Goal: Task Accomplishment & Management: Use online tool/utility

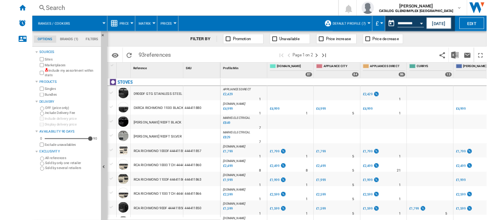
scroll to position [438, 0]
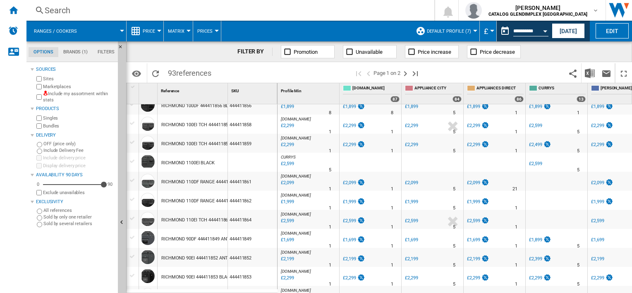
drag, startPoint x: 380, startPoint y: 221, endPoint x: 326, endPoint y: 232, distance: 54.8
click at [377, 220] on div "AO -1.0 % £2,599 % N/A 1 AO" at bounding box center [370, 221] width 58 height 19
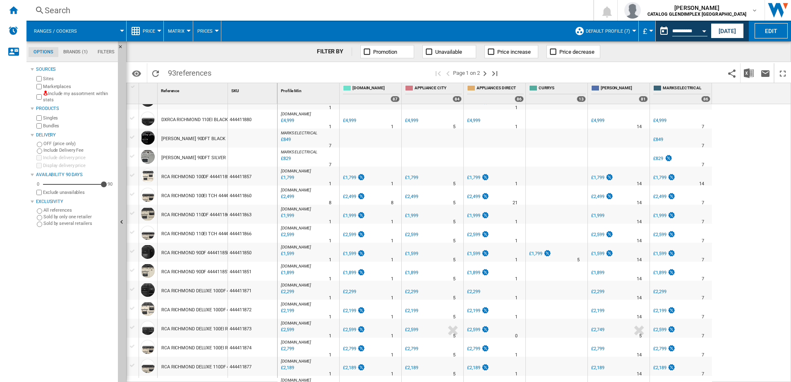
scroll to position [0, 0]
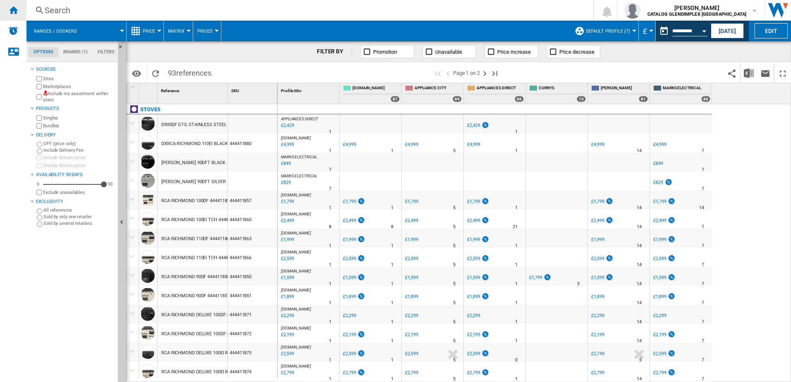
click at [8, 17] on div "Home" at bounding box center [13, 10] width 26 height 21
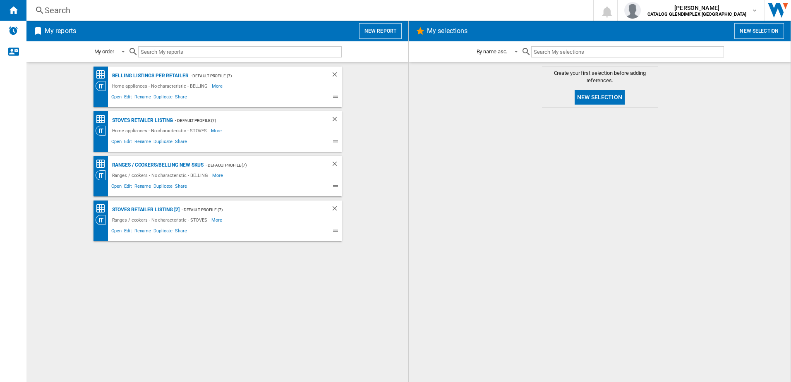
click at [70, 26] on h2 "My reports" at bounding box center [60, 31] width 35 height 16
click at [372, 26] on button "New report" at bounding box center [380, 31] width 43 height 16
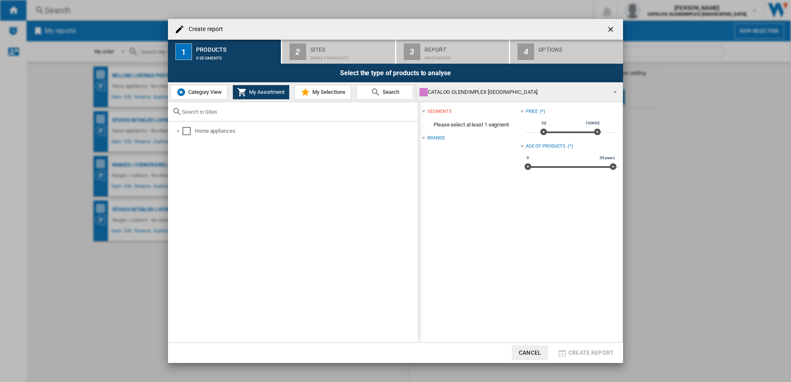
click at [197, 89] on span "Category View" at bounding box center [204, 92] width 36 height 6
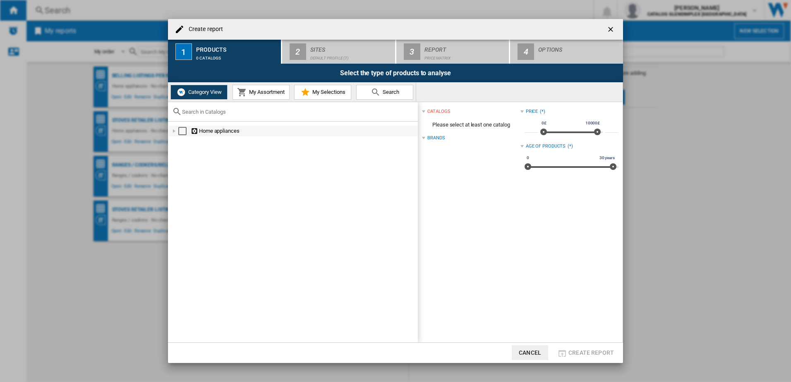
click at [175, 132] on div at bounding box center [174, 131] width 8 height 8
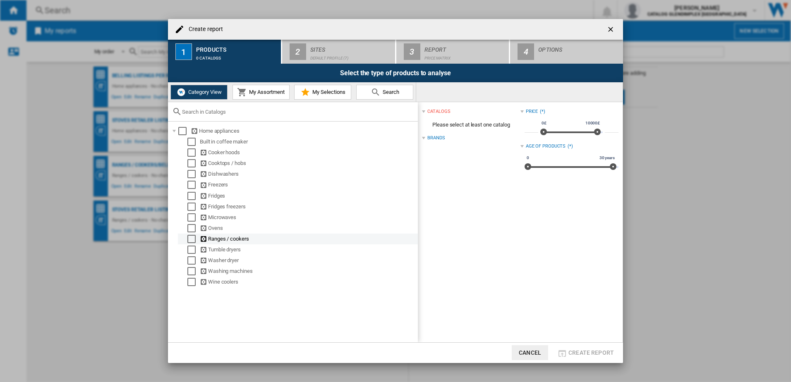
click at [189, 237] on div "Select" at bounding box center [191, 239] width 8 height 8
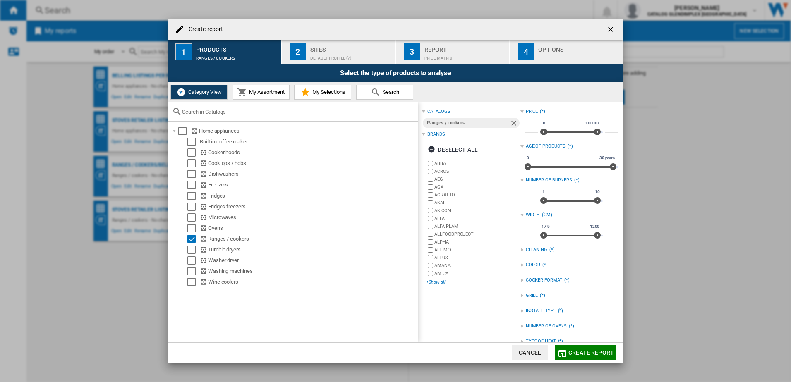
click at [438, 280] on div "+Show all" at bounding box center [473, 282] width 94 height 6
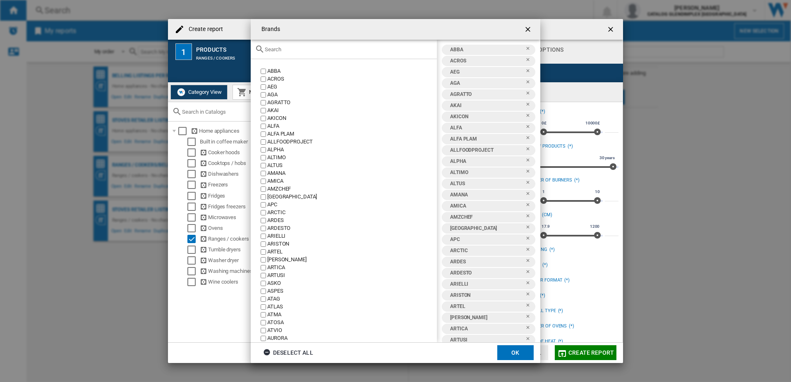
scroll to position [41, 0]
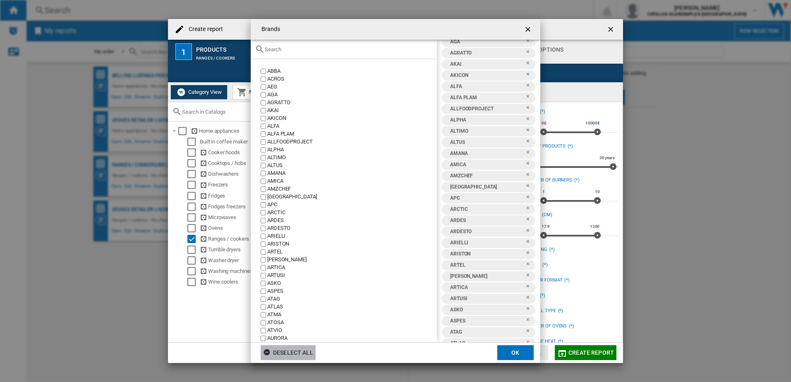
click at [287, 292] on div "Deselect all" at bounding box center [288, 352] width 50 height 15
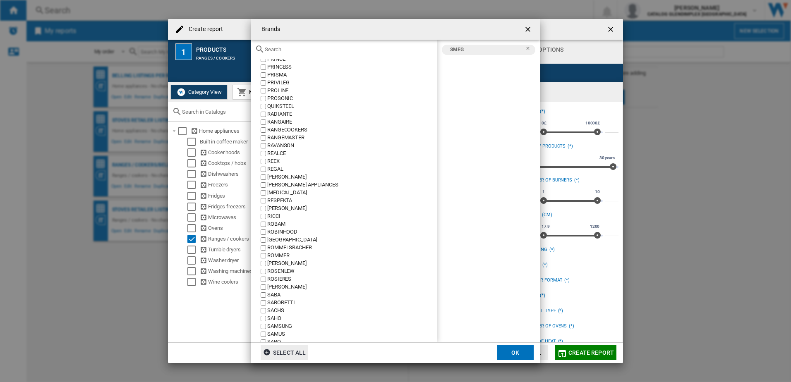
scroll to position [3475, 0]
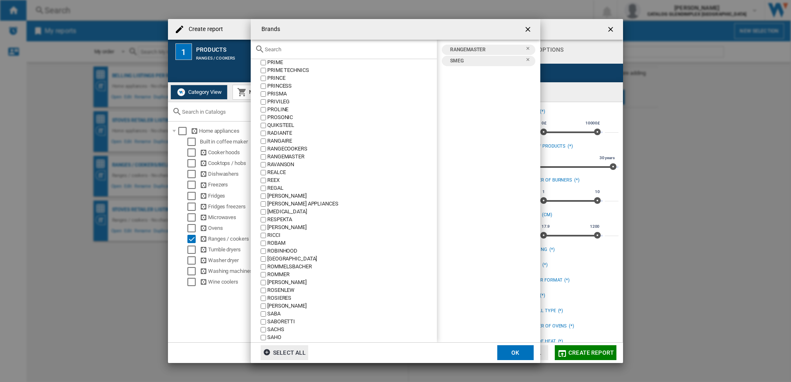
click at [514, 292] on button "OK" at bounding box center [515, 352] width 36 height 15
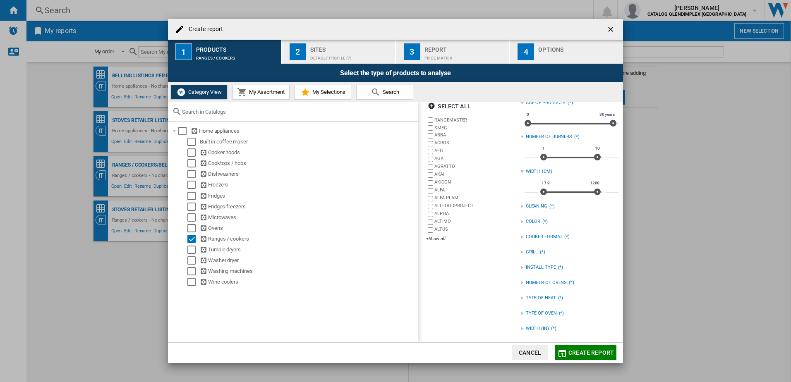
scroll to position [44, 0]
click at [549, 279] on div "NUMBER OF OVENS (*)" at bounding box center [569, 282] width 98 height 11
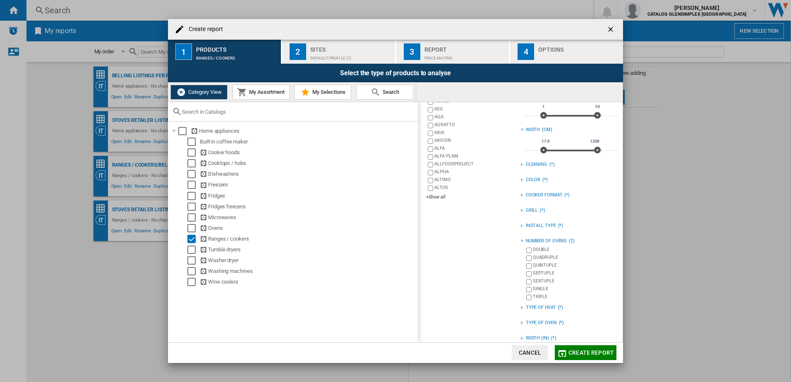
click at [593, 292] on button "Create report" at bounding box center [586, 352] width 62 height 15
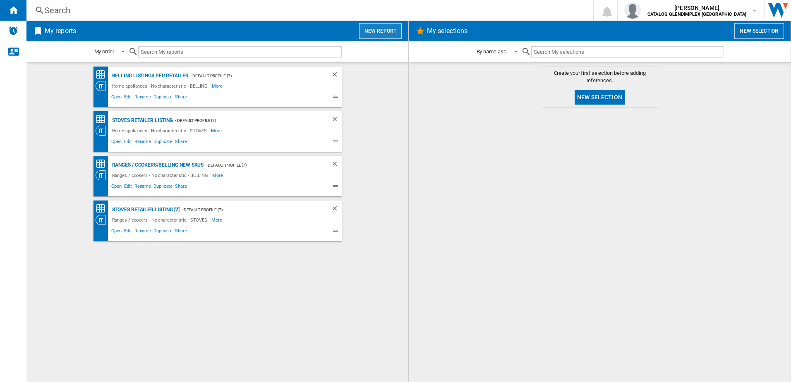
click at [393, 32] on button "New report" at bounding box center [380, 31] width 43 height 16
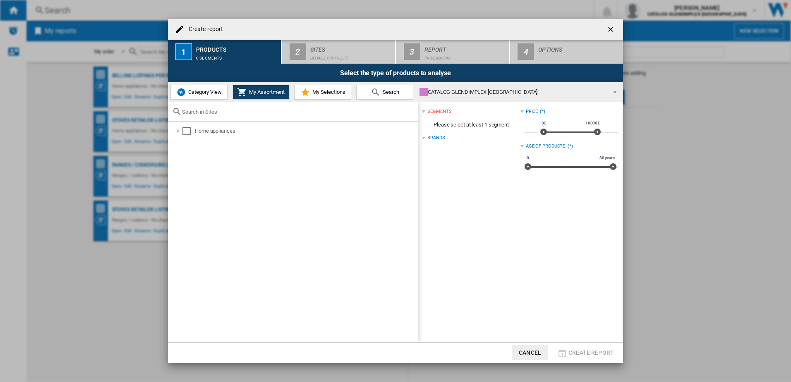
click at [204, 92] on span "Category View" at bounding box center [204, 92] width 36 height 6
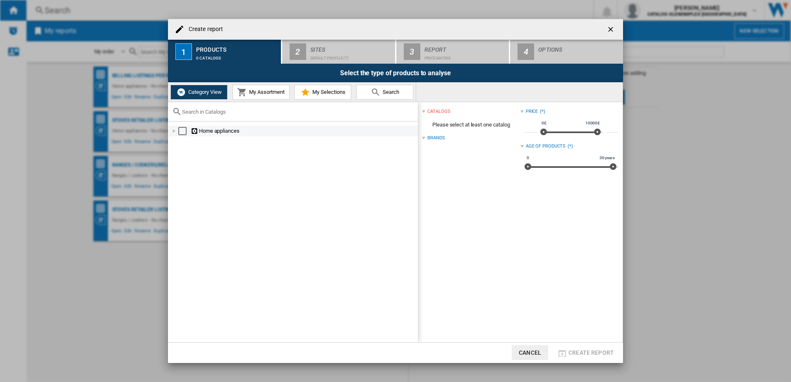
click at [174, 130] on div at bounding box center [174, 131] width 8 height 8
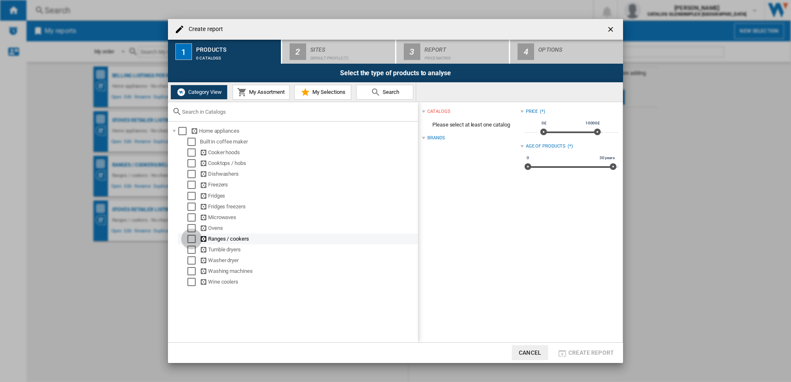
click at [191, 240] on div "Select" at bounding box center [191, 239] width 8 height 8
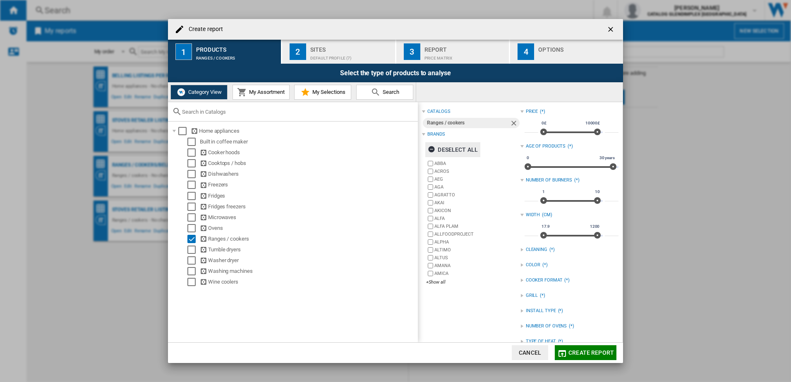
click at [432, 152] on ng-md-icon "button" at bounding box center [433, 151] width 10 height 10
click at [435, 281] on div "+Show all" at bounding box center [473, 282] width 94 height 6
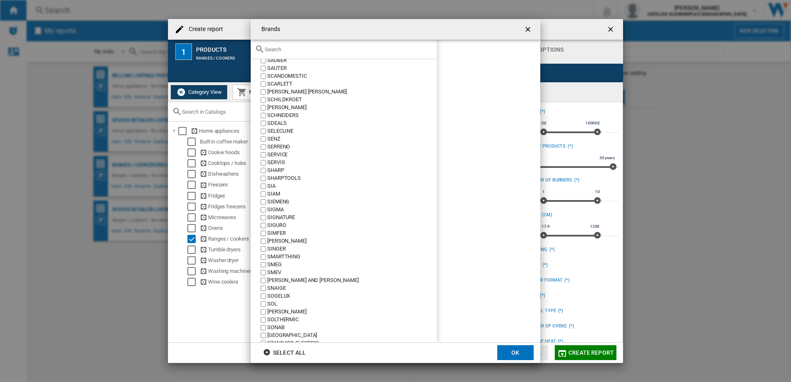
scroll to position [3825, 0]
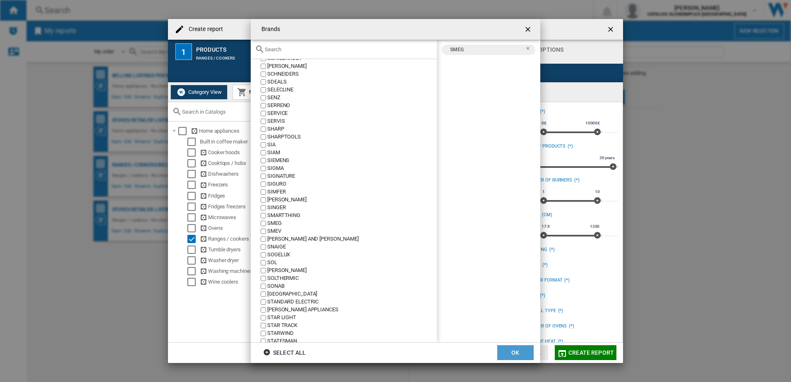
click at [501, 352] on button "OK" at bounding box center [515, 352] width 36 height 15
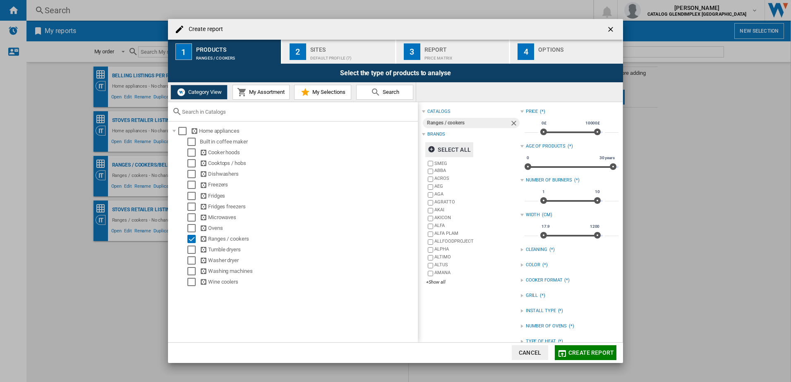
click at [585, 348] on button "Create report" at bounding box center [586, 352] width 62 height 15
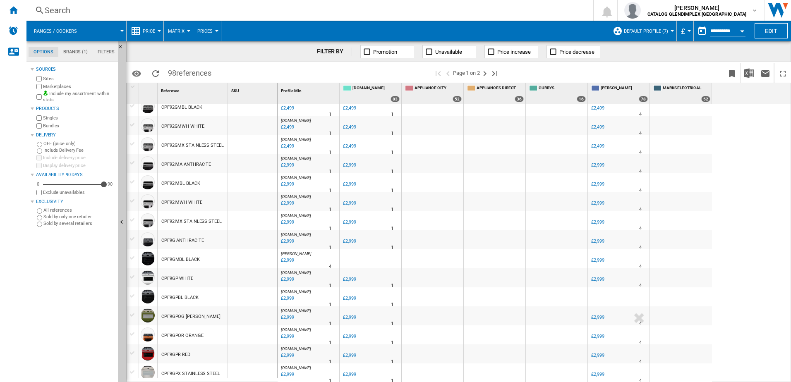
click at [284, 295] on div "£2,999" at bounding box center [287, 299] width 14 height 8
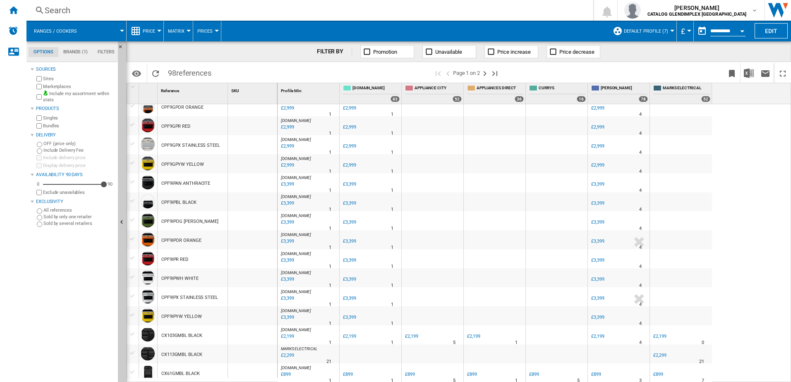
scroll to position [686, 0]
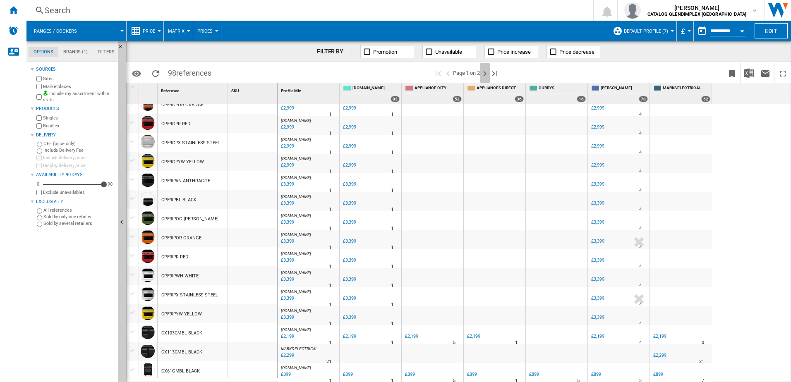
click at [487, 74] on ng-md-icon "Next page" at bounding box center [485, 74] width 10 height 10
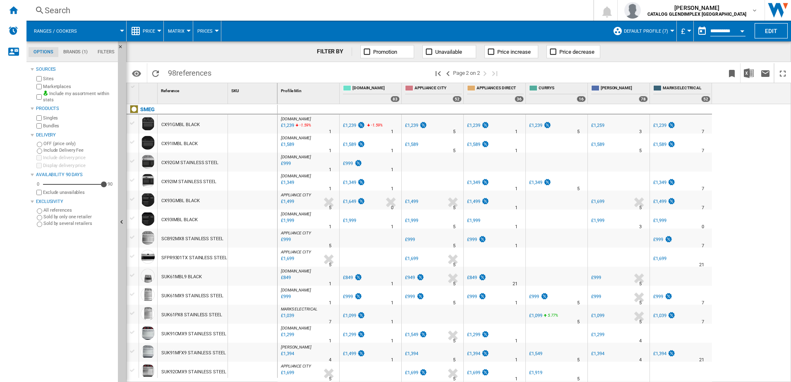
click at [132, 124] on div at bounding box center [132, 123] width 9 height 7
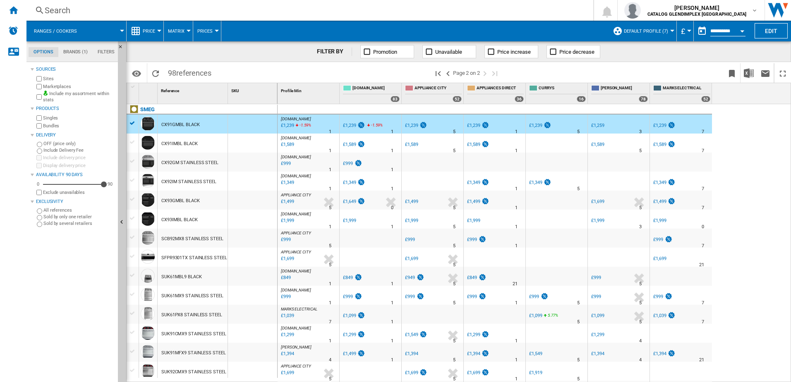
click at [132, 124] on div at bounding box center [132, 123] width 9 height 7
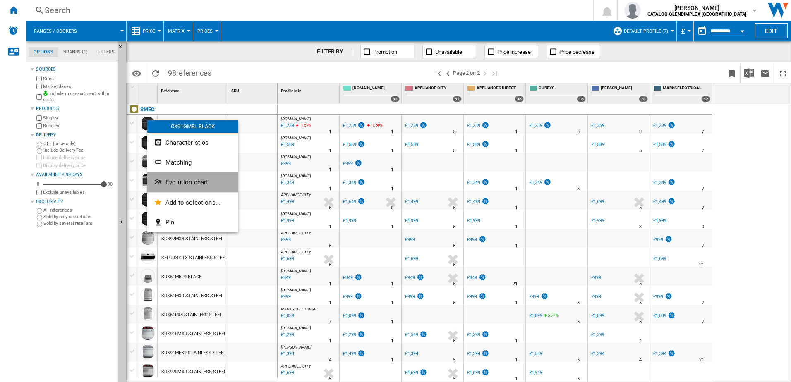
click at [189, 183] on span "Evolution chart" at bounding box center [186, 182] width 43 height 7
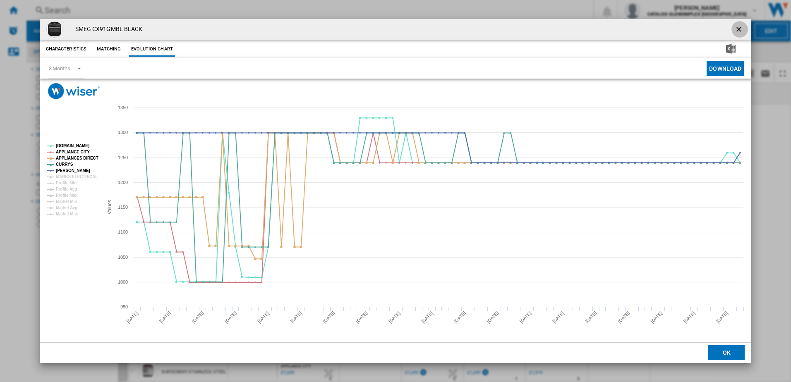
click at [738, 29] on ng-md-icon "getI18NText('BUTTONS.CLOSE_DIALOG')" at bounding box center [740, 30] width 10 height 10
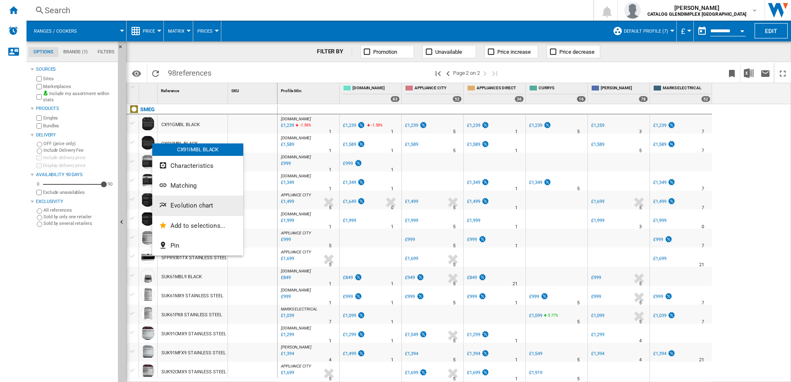
click at [200, 206] on span "Evolution chart" at bounding box center [191, 205] width 43 height 7
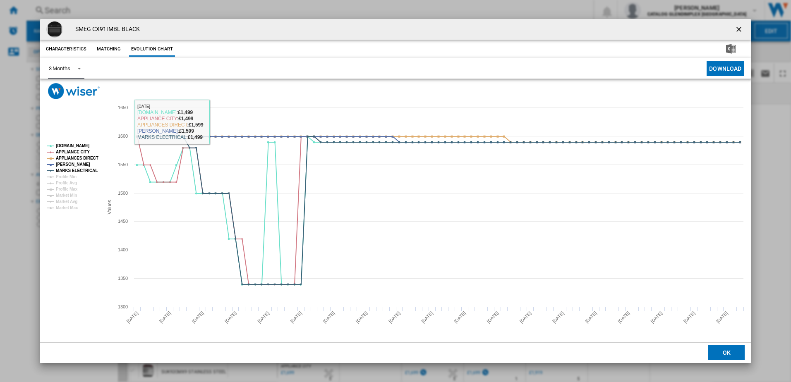
click at [78, 70] on span "Product popup" at bounding box center [77, 67] width 10 height 7
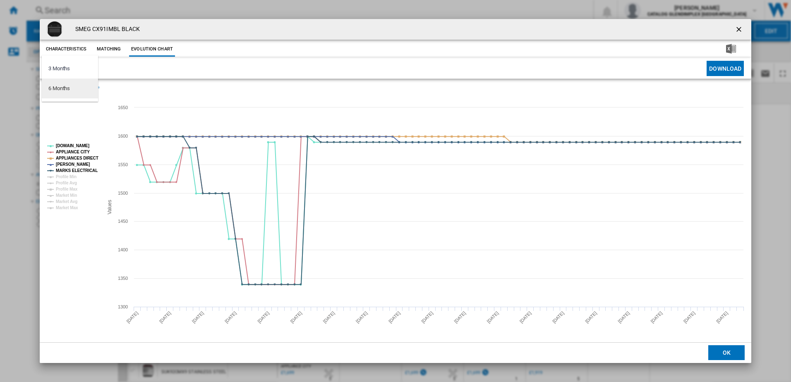
click at [75, 89] on md-option "6 Months" at bounding box center [70, 89] width 56 height 20
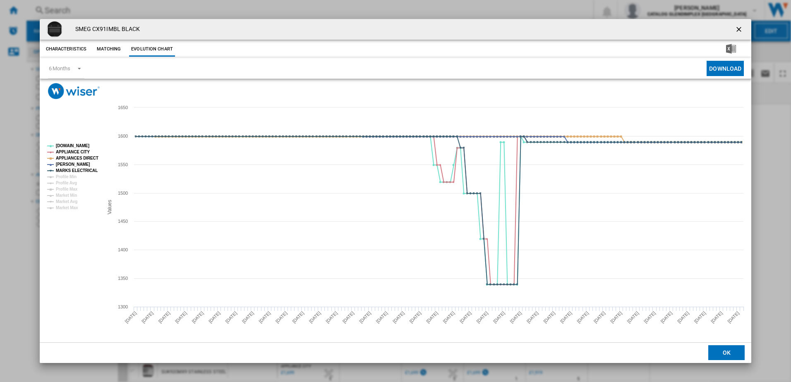
click at [741, 28] on ng-md-icon "getI18NText('BUTTONS.CLOSE_DIALOG')" at bounding box center [740, 30] width 10 height 10
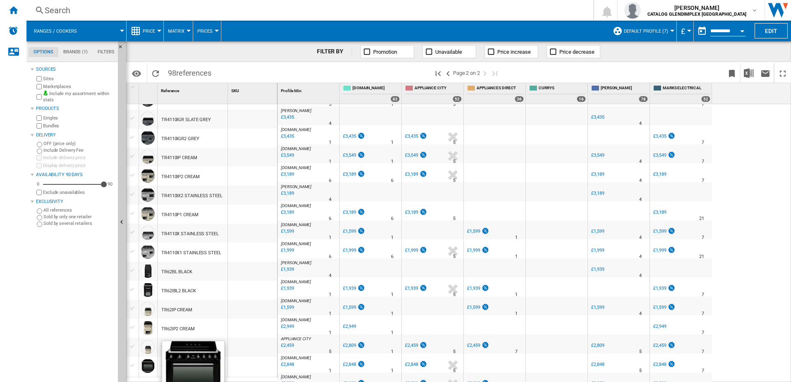
scroll to position [579, 0]
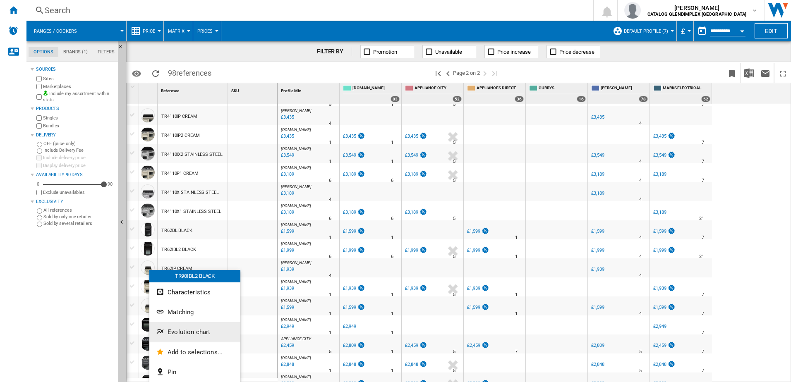
click at [177, 326] on button "Evolution chart" at bounding box center [194, 332] width 91 height 20
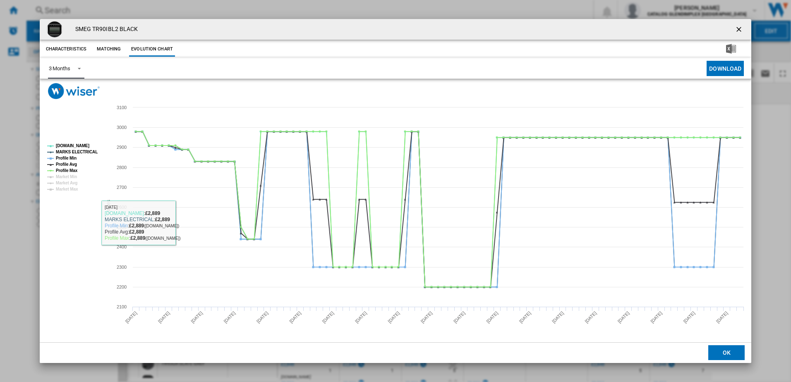
click at [77, 65] on span "Product popup" at bounding box center [77, 67] width 10 height 7
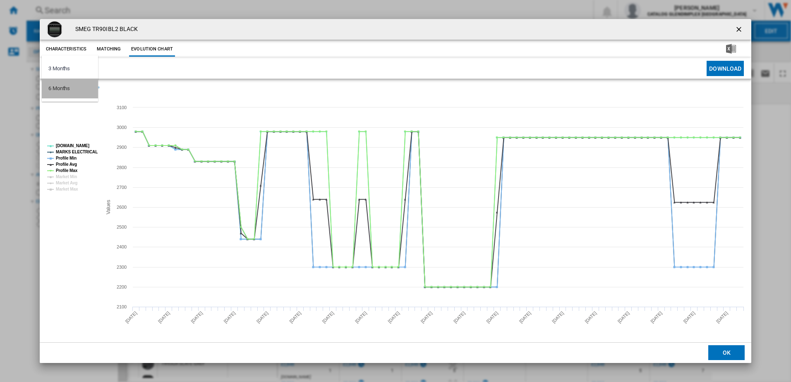
click at [69, 93] on md-option "6 Months" at bounding box center [70, 89] width 56 height 20
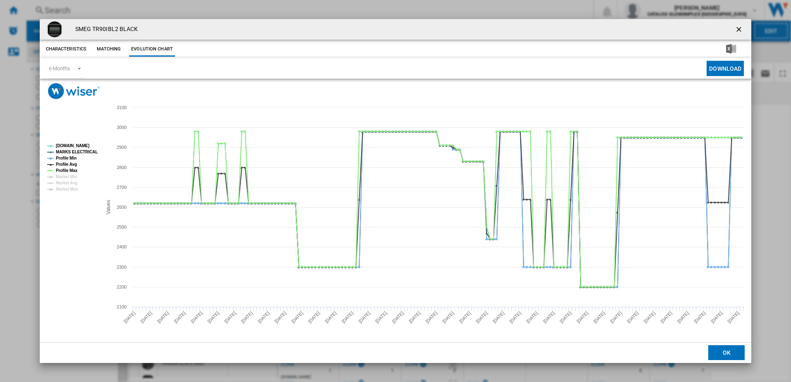
click at [739, 31] on ng-md-icon "getI18NText('BUTTONS.CLOSE_DIALOG')" at bounding box center [740, 30] width 10 height 10
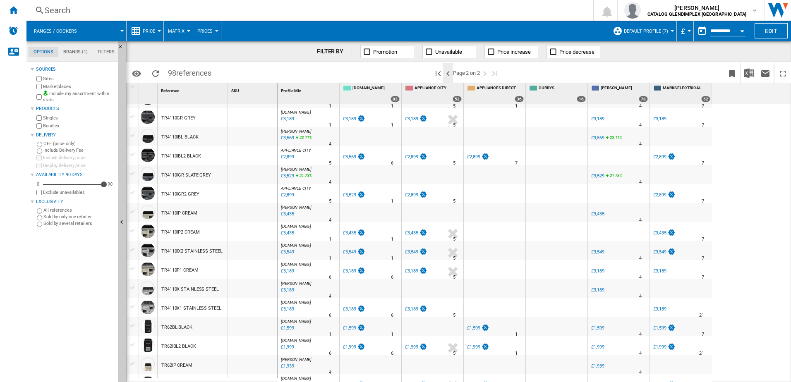
scroll to position [400, 0]
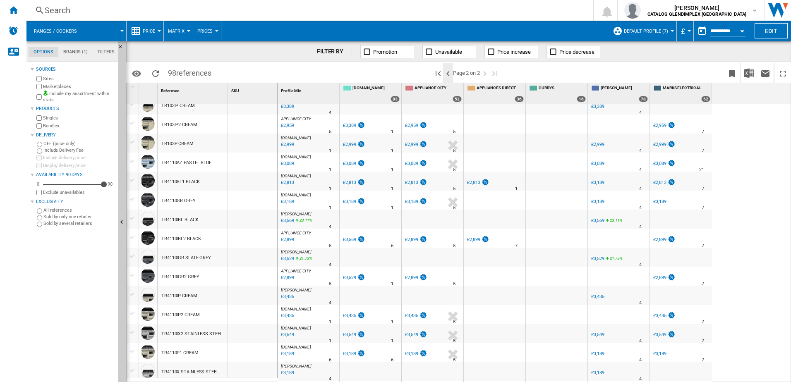
click at [446, 75] on ng-md-icon ">Previous page" at bounding box center [448, 74] width 10 height 10
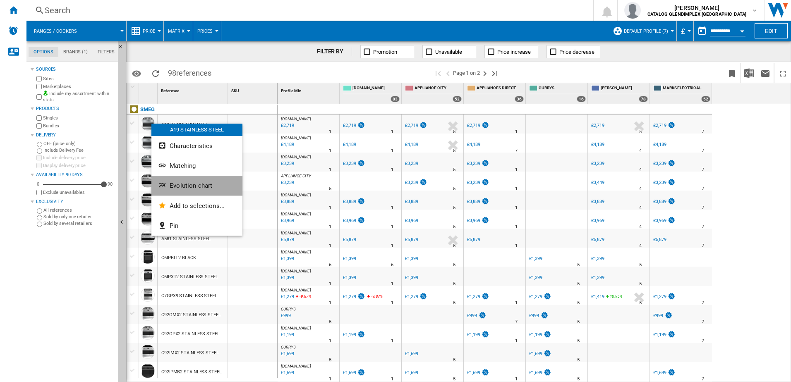
click at [204, 185] on span "Evolution chart" at bounding box center [191, 185] width 43 height 7
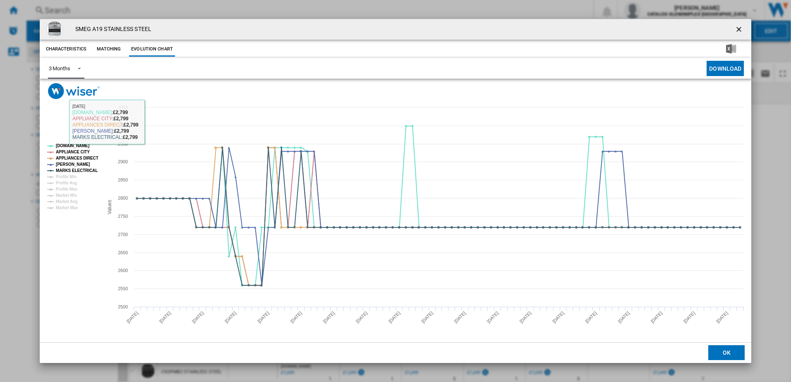
click at [57, 65] on div "3 Months" at bounding box center [60, 68] width 22 height 6
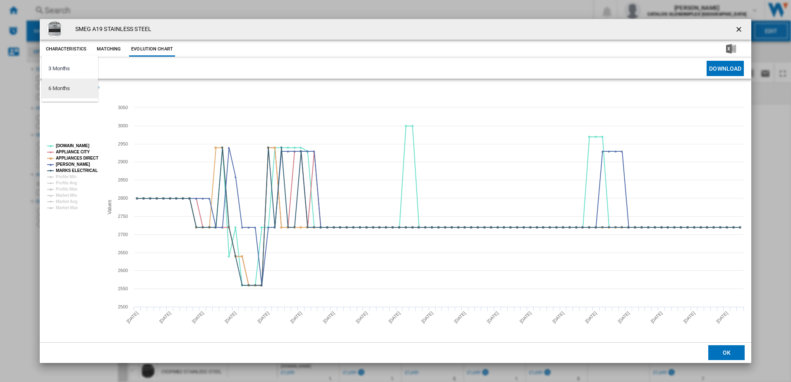
click at [65, 89] on div "6 Months" at bounding box center [59, 88] width 22 height 7
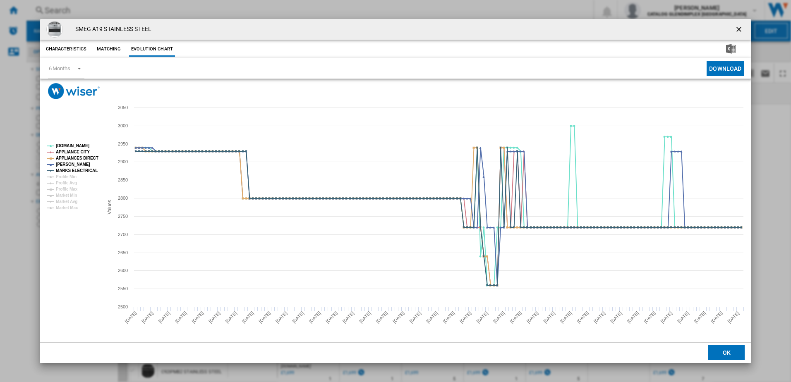
click at [736, 31] on ng-md-icon "getI18NText('BUTTONS.CLOSE_DIALOG')" at bounding box center [740, 30] width 10 height 10
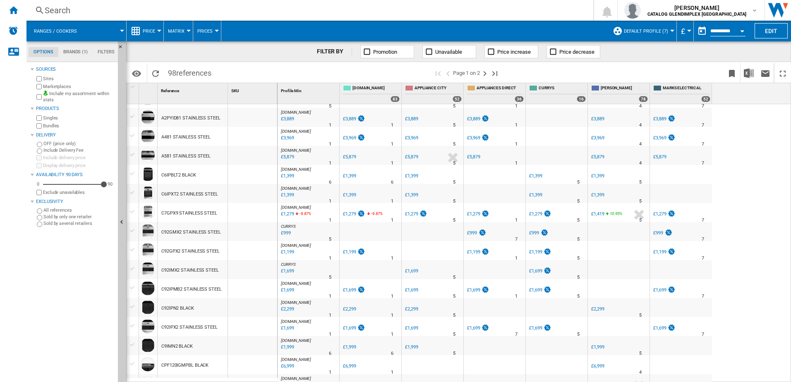
scroll to position [124, 0]
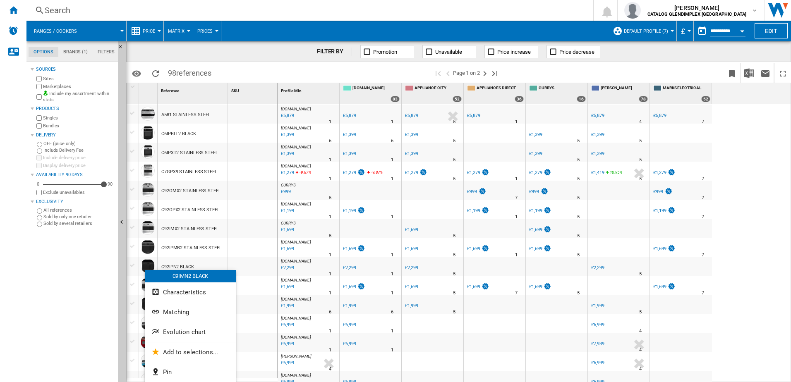
click at [172, 328] on button "Evolution chart" at bounding box center [190, 332] width 91 height 20
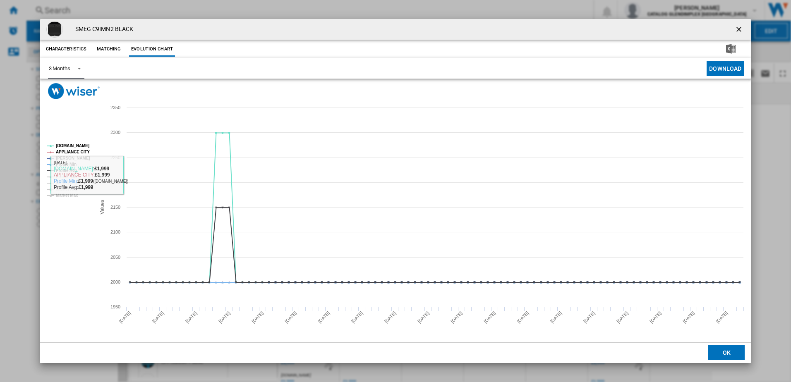
click at [80, 66] on span "Product popup" at bounding box center [77, 67] width 10 height 7
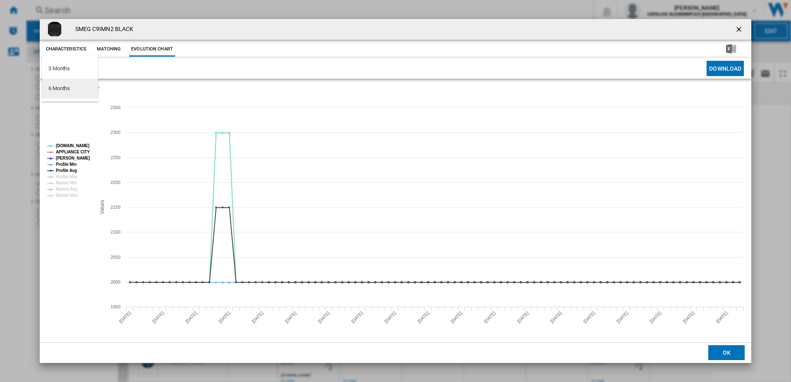
click at [74, 88] on md-option "6 Months" at bounding box center [70, 89] width 56 height 20
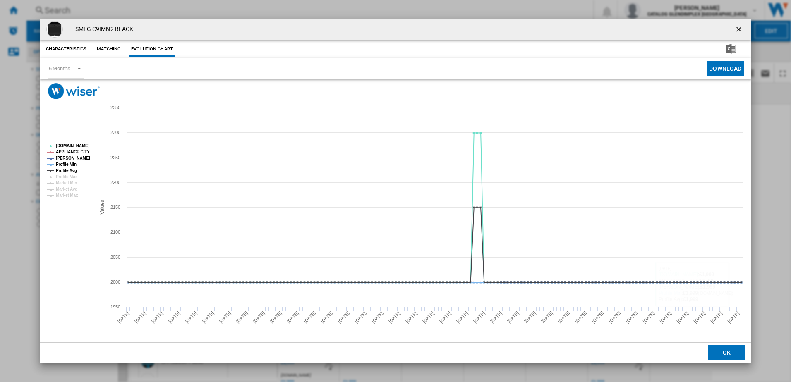
click at [741, 27] on ng-md-icon "getI18NText('BUTTONS.CLOSE_DIALOG')" at bounding box center [740, 30] width 10 height 10
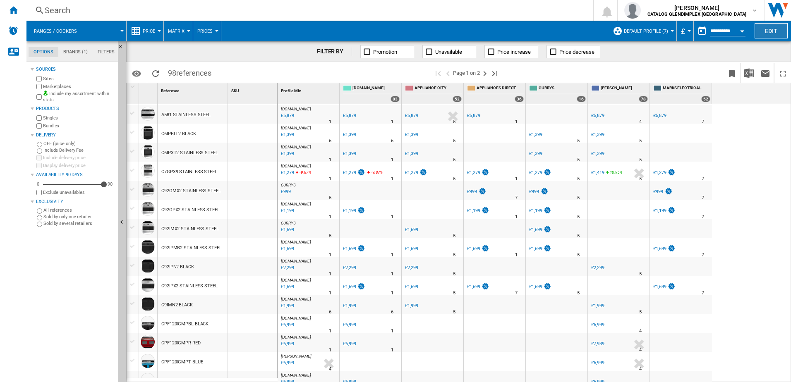
click at [765, 29] on button "Edit" at bounding box center [771, 30] width 33 height 15
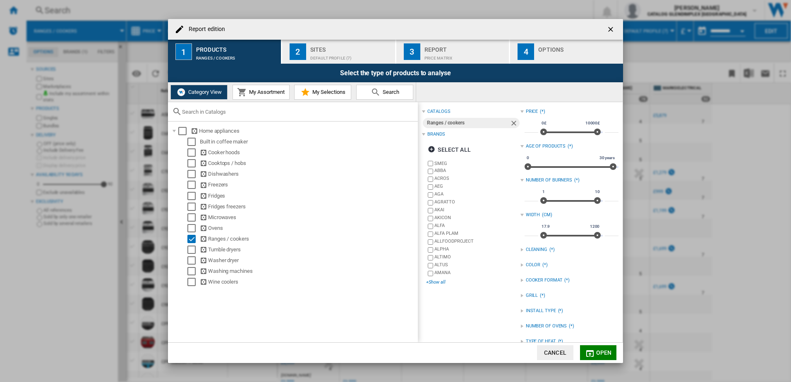
click at [443, 280] on div "+Show all" at bounding box center [473, 282] width 94 height 6
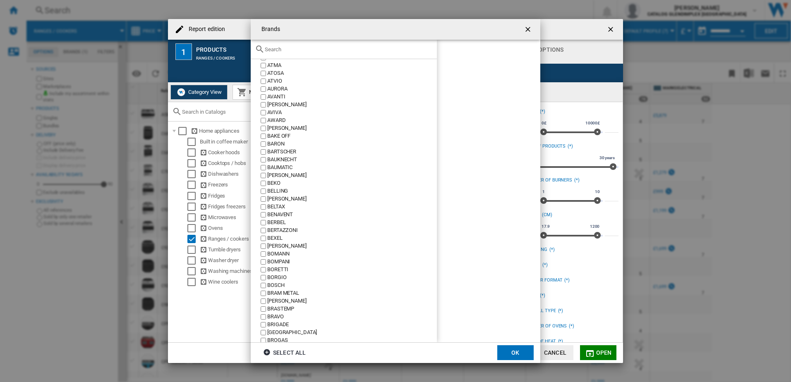
scroll to position [290, 0]
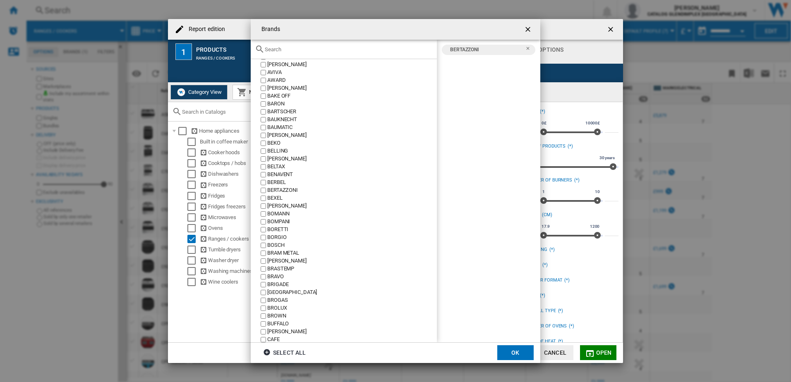
click at [524, 357] on button "OK" at bounding box center [515, 352] width 36 height 15
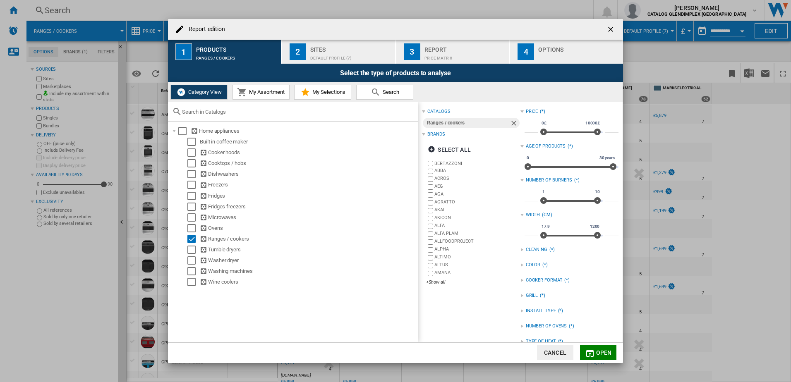
click at [604, 354] on span "Open" at bounding box center [604, 353] width 16 height 7
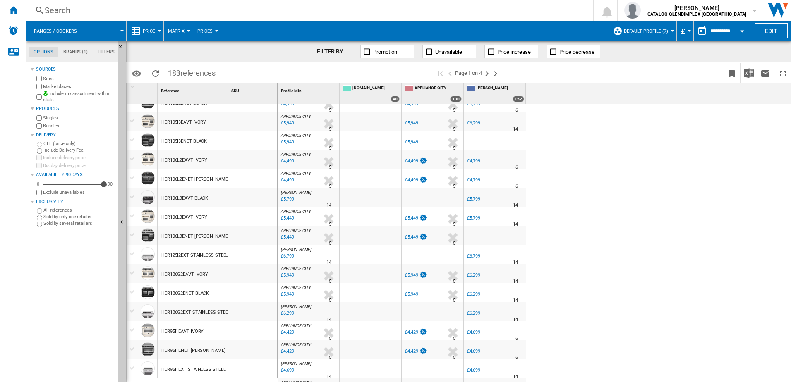
scroll to position [65, 0]
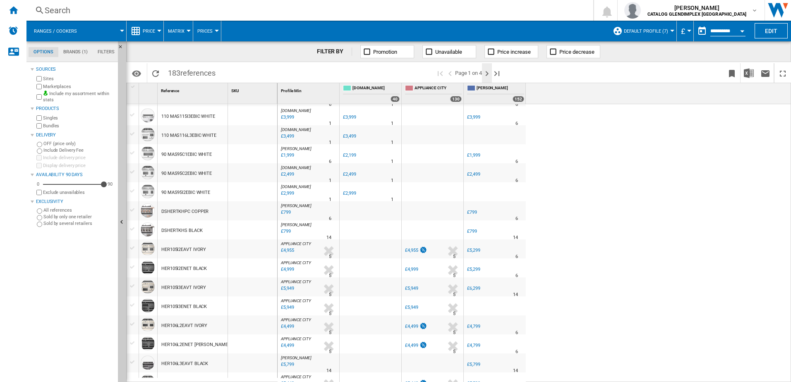
click at [487, 74] on ng-md-icon "Next page" at bounding box center [487, 74] width 10 height 10
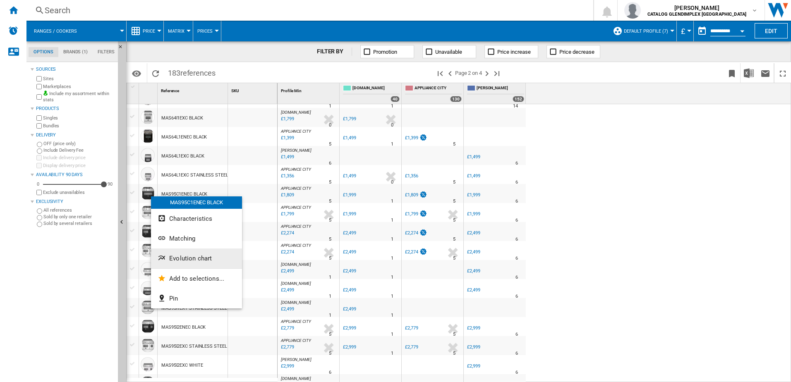
click at [211, 257] on span "Evolution chart" at bounding box center [190, 258] width 43 height 7
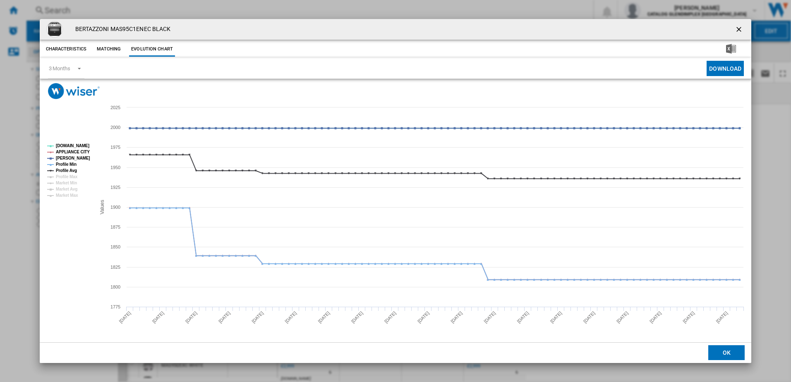
click at [740, 31] on ng-md-icon "getI18NText('BUTTONS.CLOSE_DIALOG')" at bounding box center [740, 30] width 10 height 10
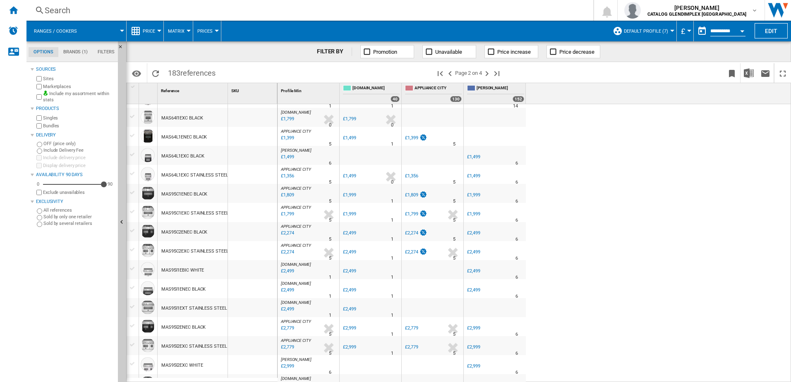
scroll to position [124, 0]
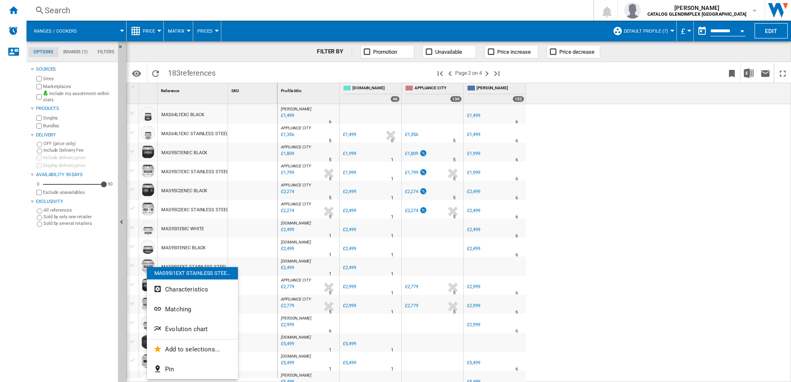
click at [147, 267] on div "MAS95I1EXT STAINLESS STEE..." at bounding box center [192, 273] width 91 height 12
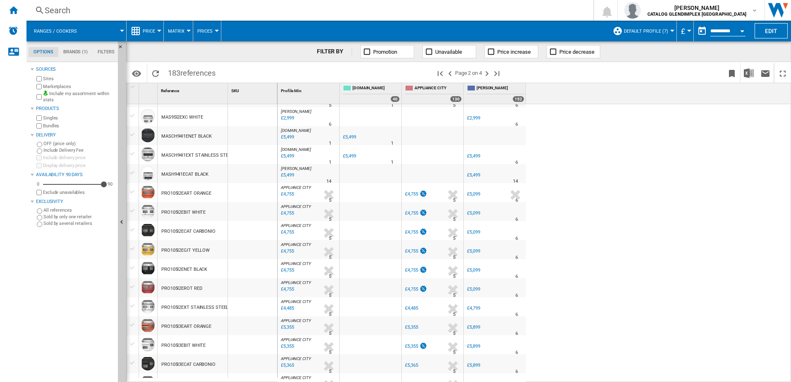
scroll to position [414, 0]
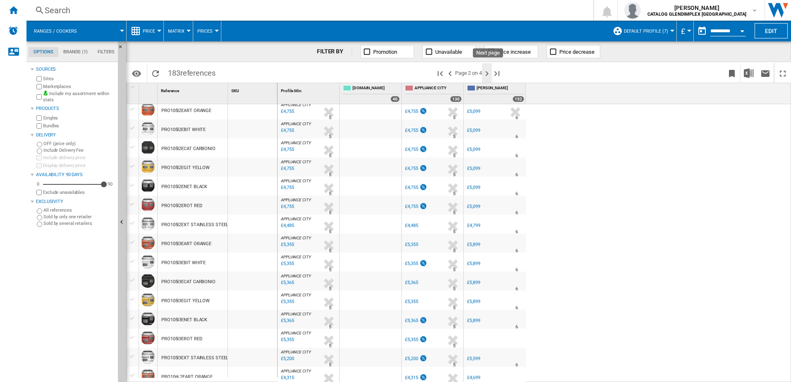
click at [487, 75] on ng-md-icon "Next page" at bounding box center [487, 74] width 10 height 10
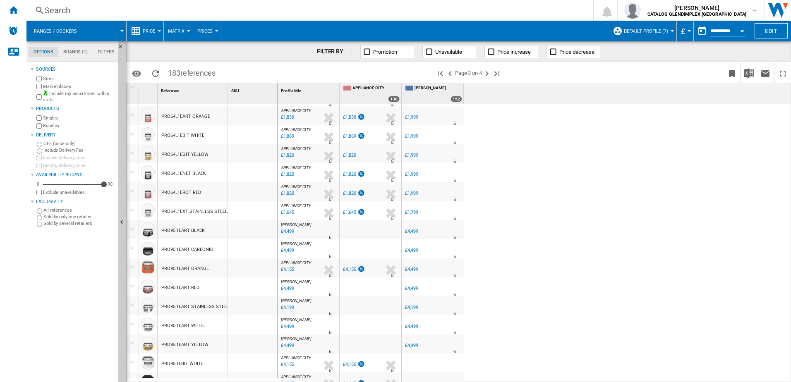
scroll to position [686, 0]
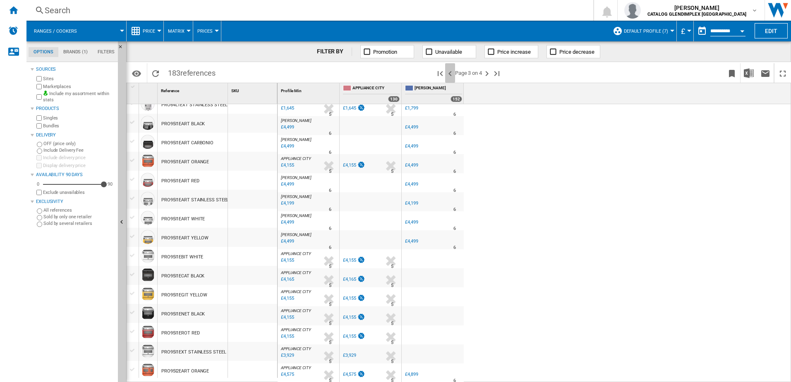
click at [451, 73] on ng-md-icon ">Previous page" at bounding box center [450, 74] width 10 height 10
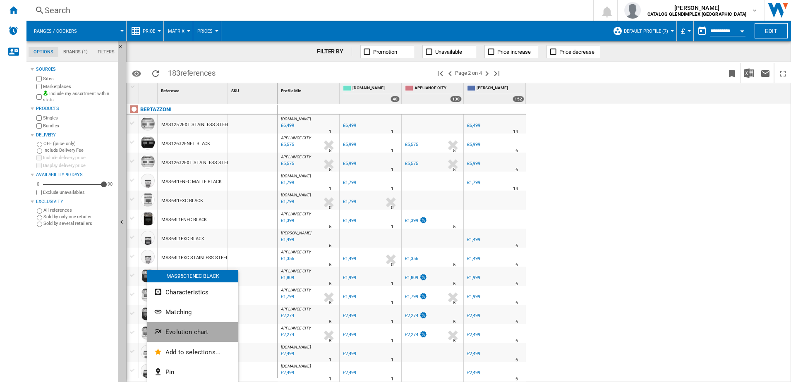
click at [188, 331] on span "Evolution chart" at bounding box center [186, 331] width 43 height 7
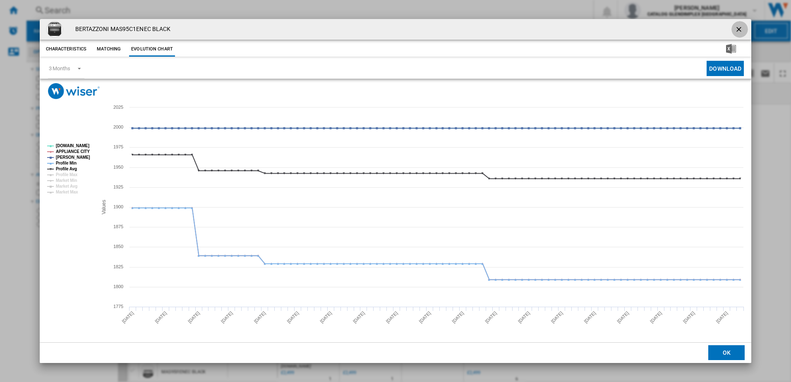
click at [742, 27] on ng-md-icon "getI18NText('BUTTONS.CLOSE_DIALOG')" at bounding box center [740, 30] width 10 height 10
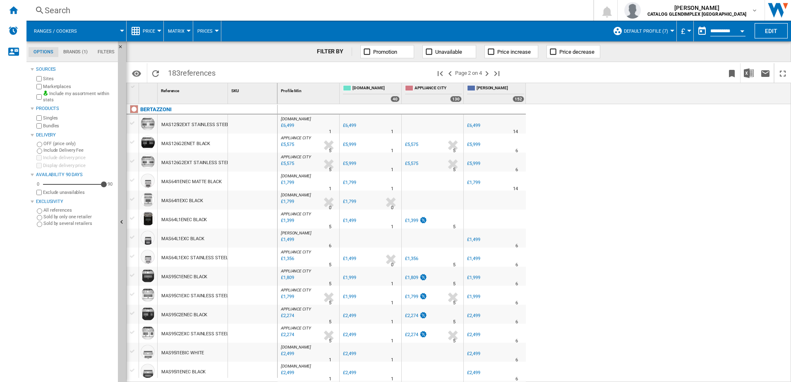
scroll to position [41, 0]
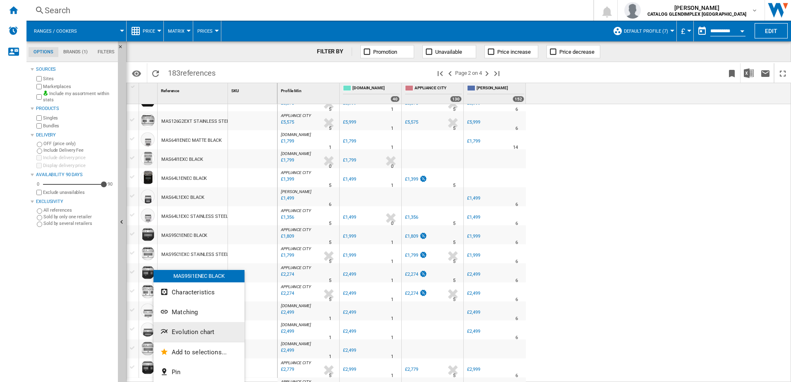
click at [180, 329] on span "Evolution chart" at bounding box center [193, 331] width 43 height 7
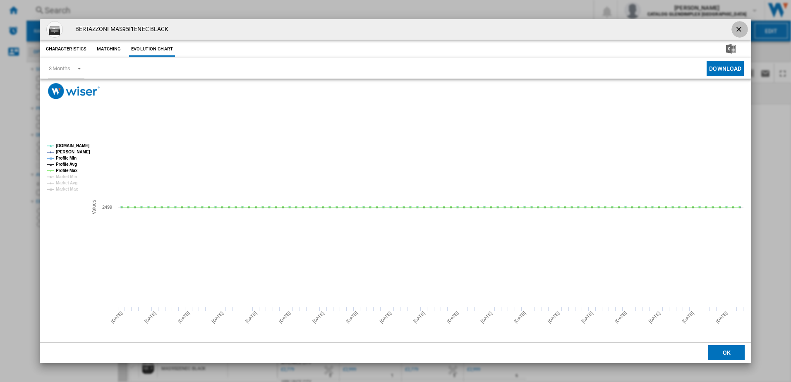
click at [743, 28] on ng-md-icon "getI18NText('BUTTONS.CLOSE_DIALOG')" at bounding box center [740, 30] width 10 height 10
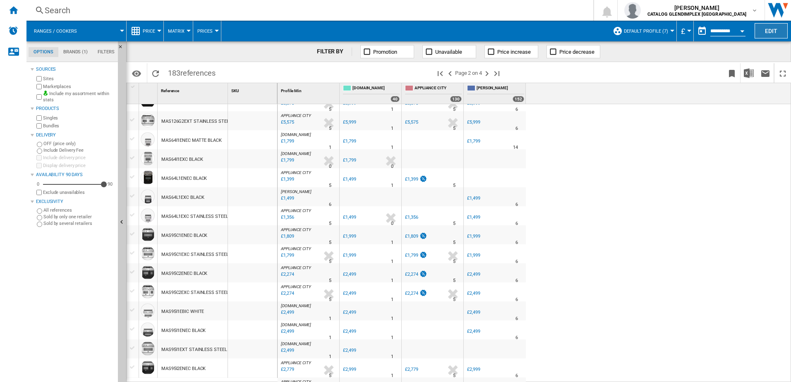
click at [765, 28] on button "Edit" at bounding box center [771, 30] width 33 height 15
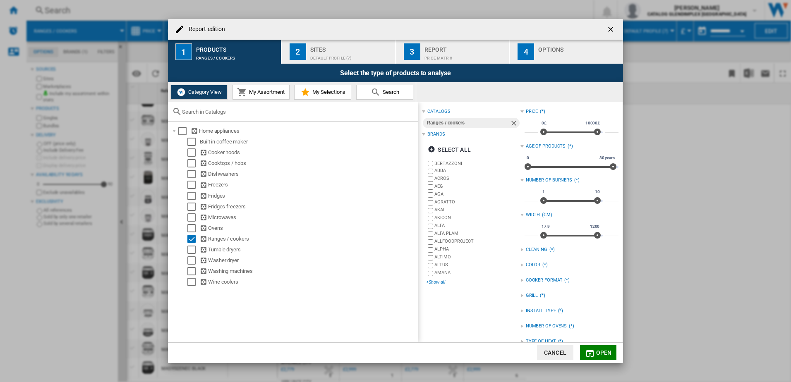
click at [439, 280] on div "+Show all" at bounding box center [473, 282] width 94 height 6
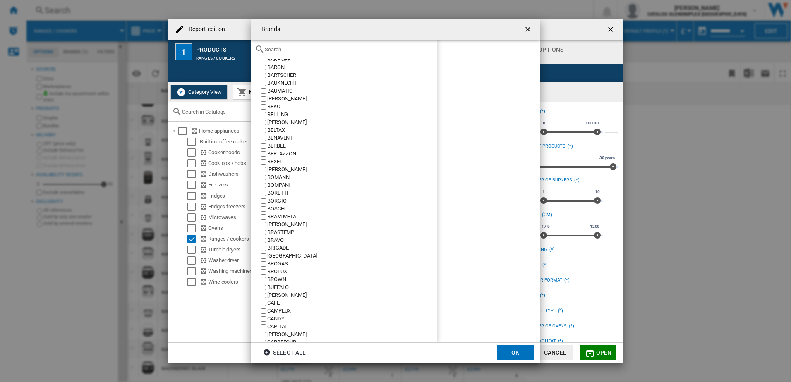
scroll to position [455, 0]
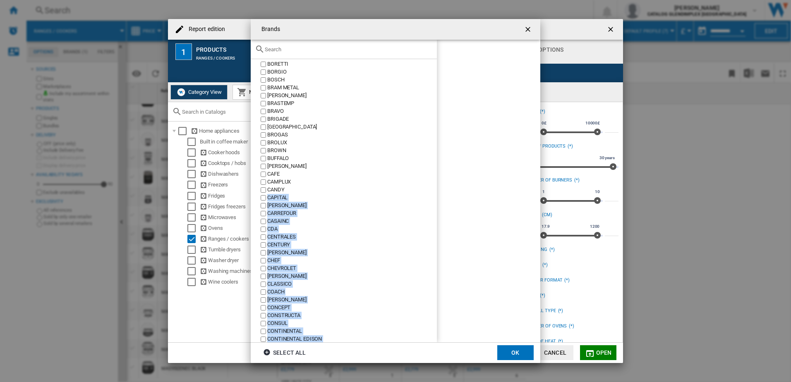
drag, startPoint x: 437, startPoint y: 97, endPoint x: 425, endPoint y: 194, distance: 97.5
click at [427, 194] on md-dialog-content "ABBA ACROS AEG AGA AGRATTO AKAI AKICON ALFA ALFA PLAM ALLFOODPROJECT ALPHA ALTI…" at bounding box center [396, 191] width 290 height 303
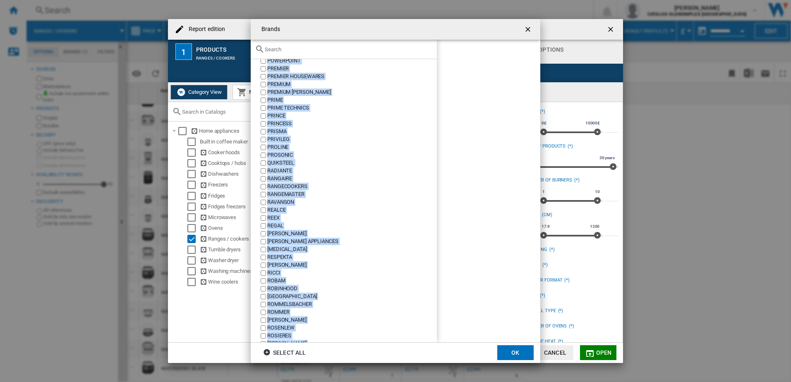
scroll to position [3474, 0]
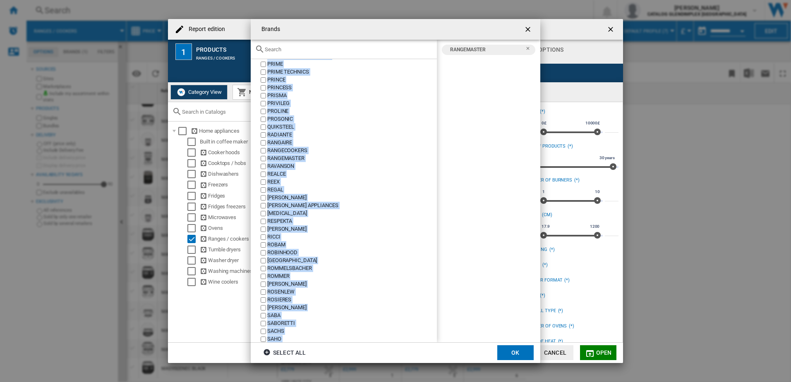
click at [508, 350] on button "OK" at bounding box center [515, 352] width 36 height 15
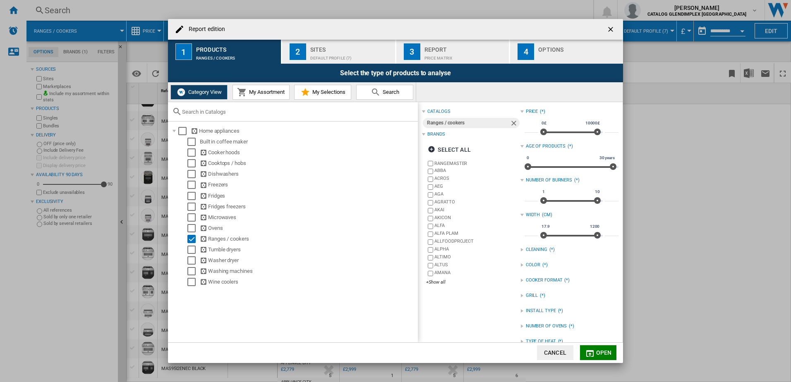
click at [597, 346] on button "Open" at bounding box center [598, 352] width 36 height 15
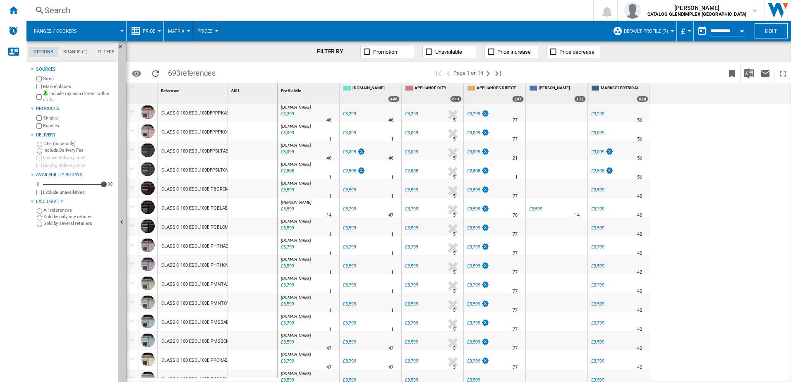
scroll to position [686, 0]
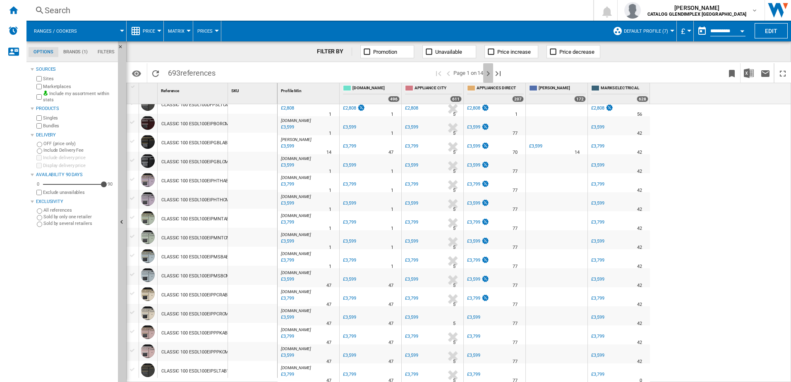
click at [488, 73] on ng-md-icon "Next page" at bounding box center [488, 74] width 10 height 10
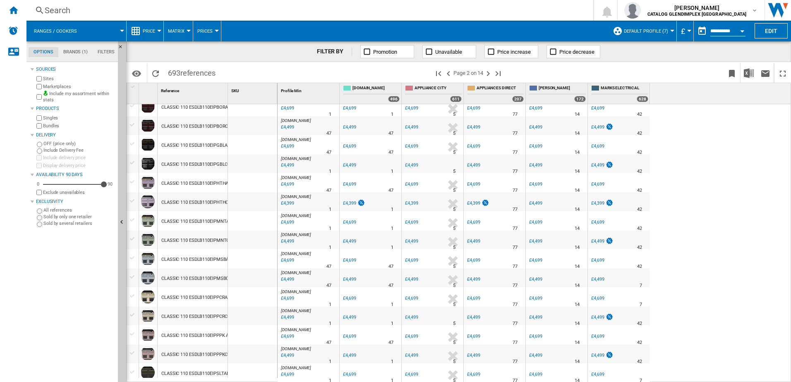
scroll to position [686, 0]
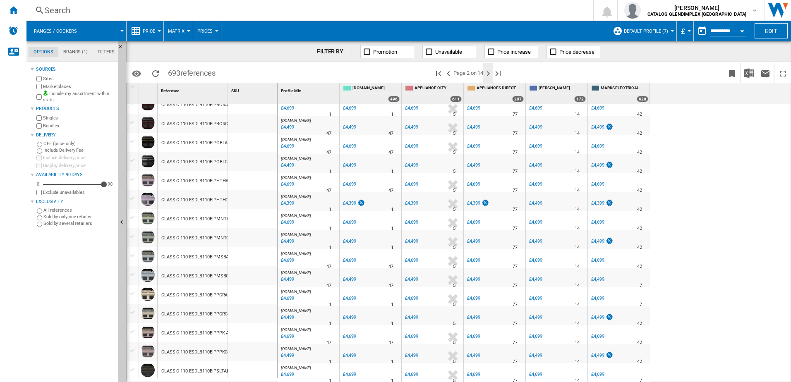
click at [490, 73] on ng-md-icon "Next page" at bounding box center [488, 74] width 10 height 10
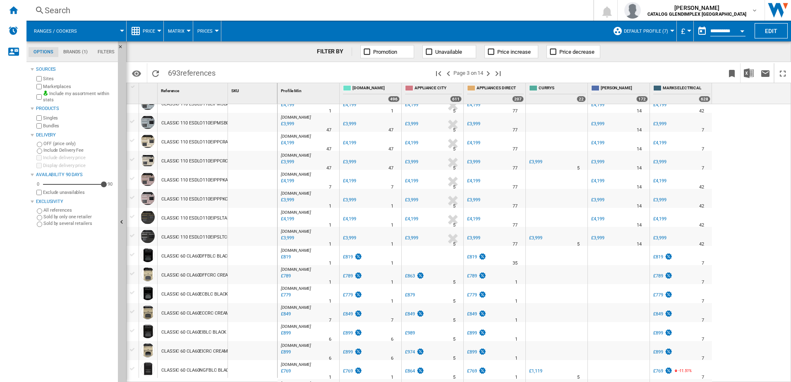
scroll to position [686, 0]
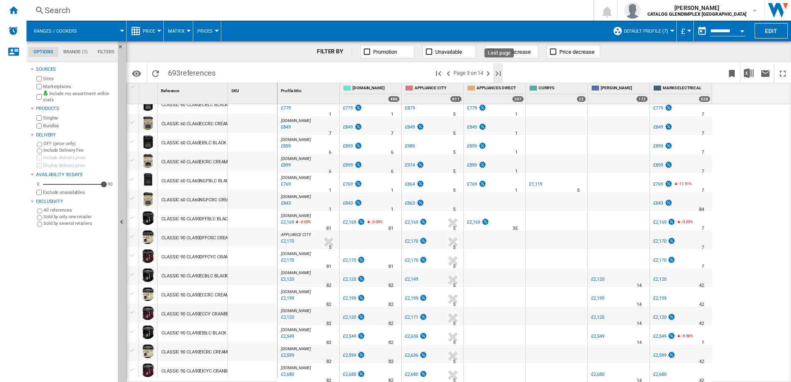
click at [494, 71] on ng-md-icon "Last page" at bounding box center [498, 74] width 10 height 10
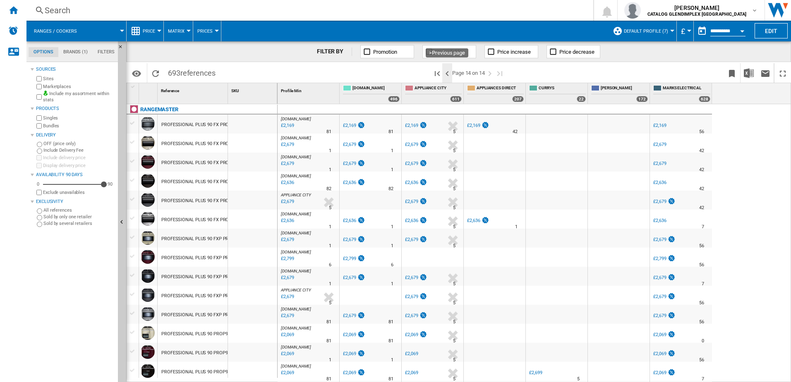
click at [446, 74] on ng-md-icon ">Previous page" at bounding box center [447, 74] width 10 height 10
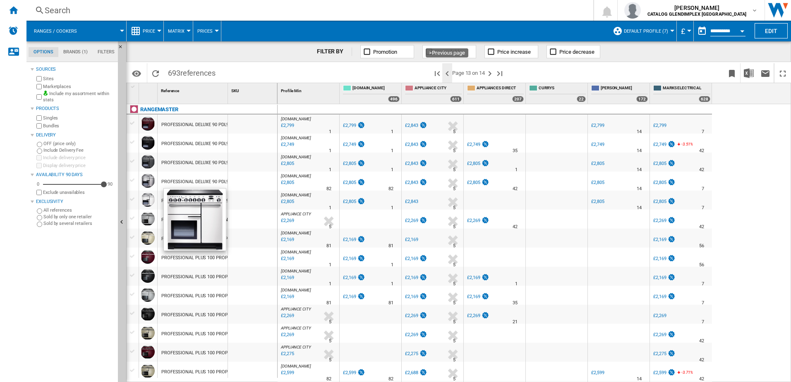
click at [448, 73] on ng-md-icon ">Previous page" at bounding box center [447, 74] width 10 height 10
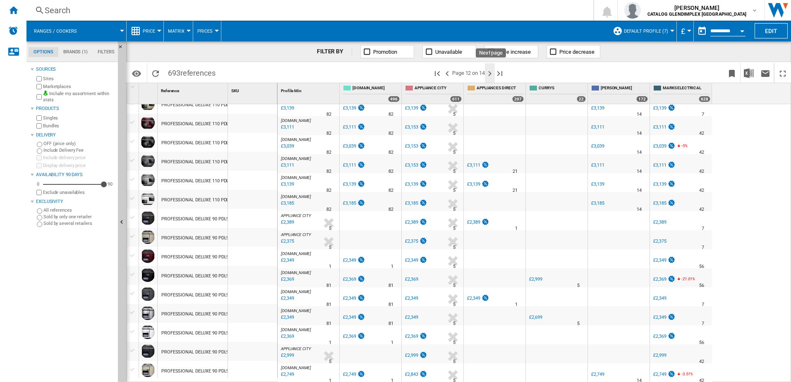
click at [492, 73] on ng-md-icon "Next page" at bounding box center [490, 74] width 10 height 10
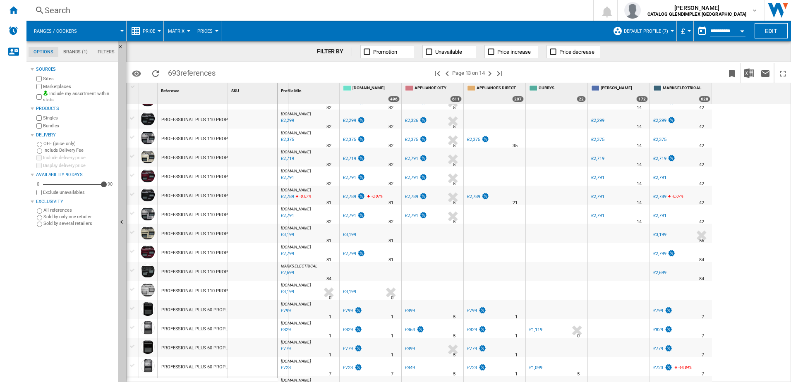
drag, startPoint x: 227, startPoint y: 99, endPoint x: 288, endPoint y: 101, distance: 60.4
click at [288, 101] on div "1 Reference 1 SKU 1 RANGEMASTER PROFESSIONAL DELUXE 90 PDL90EICYC CRANBERRY 978…" at bounding box center [459, 232] width 664 height 299
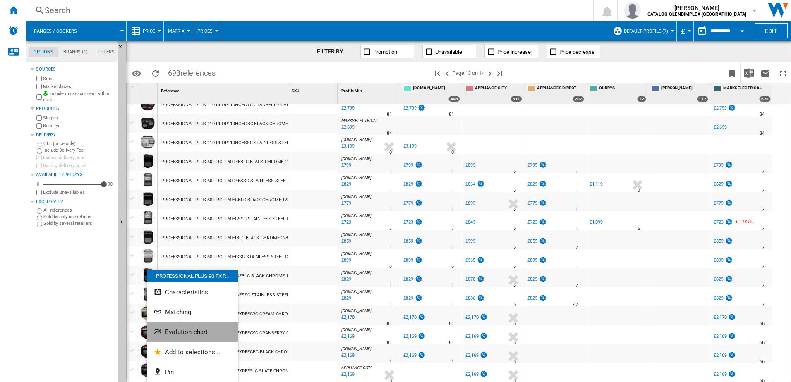
click at [195, 332] on span "Evolution chart" at bounding box center [186, 331] width 43 height 7
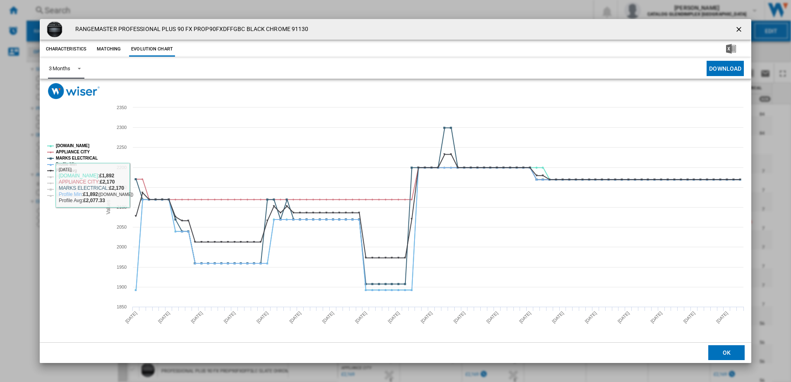
drag, startPoint x: 67, startPoint y: 76, endPoint x: 70, endPoint y: 72, distance: 5.0
click at [68, 74] on md-select-value "3 Months" at bounding box center [66, 68] width 36 height 20
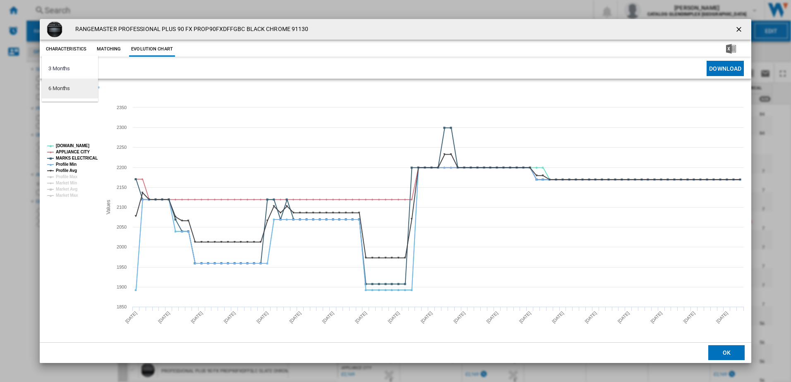
click at [61, 91] on div "6 Months" at bounding box center [59, 88] width 22 height 7
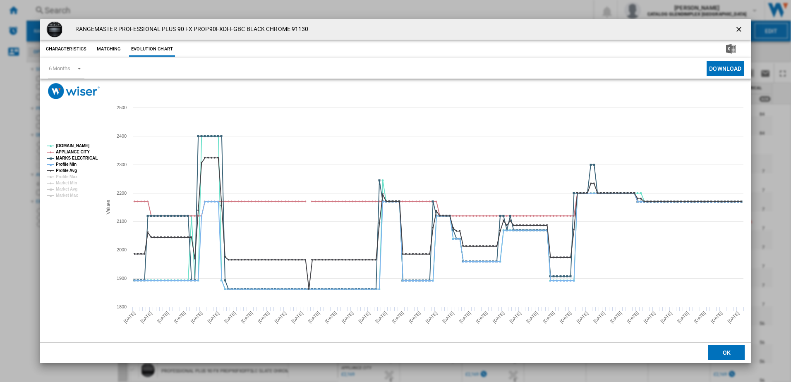
click at [738, 26] on ng-md-icon "getI18NText('BUTTONS.CLOSE_DIALOG')" at bounding box center [740, 30] width 10 height 10
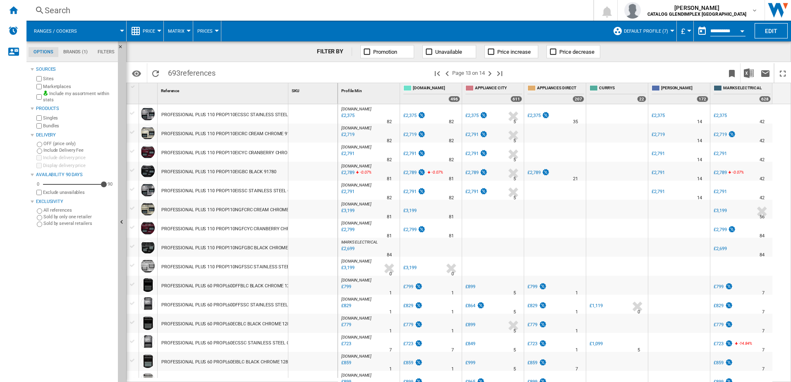
scroll to position [686, 0]
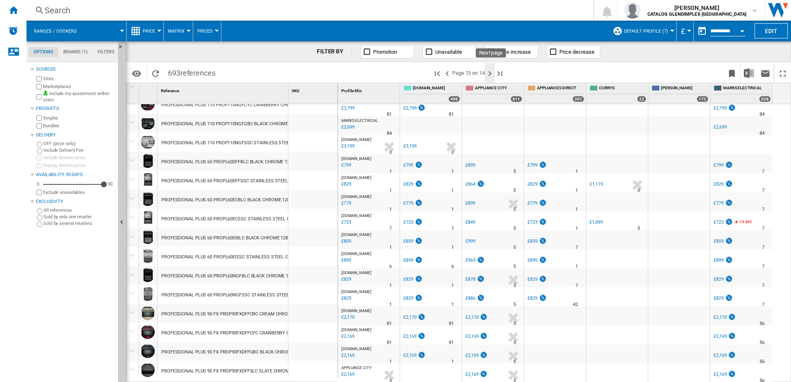
click at [491, 72] on ng-md-icon "Next page" at bounding box center [490, 74] width 10 height 10
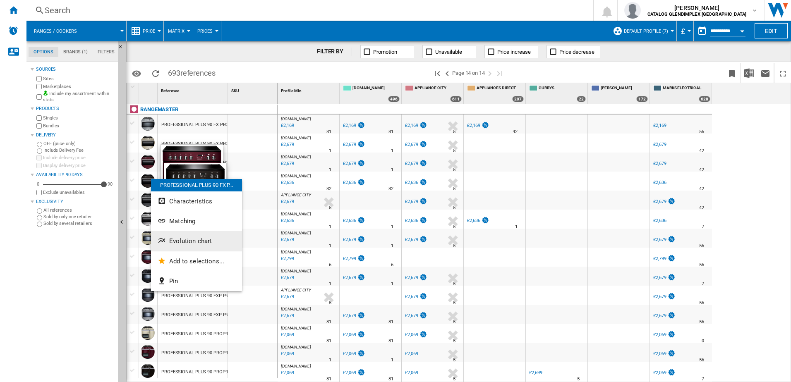
click at [198, 234] on button "Evolution chart" at bounding box center [196, 241] width 91 height 20
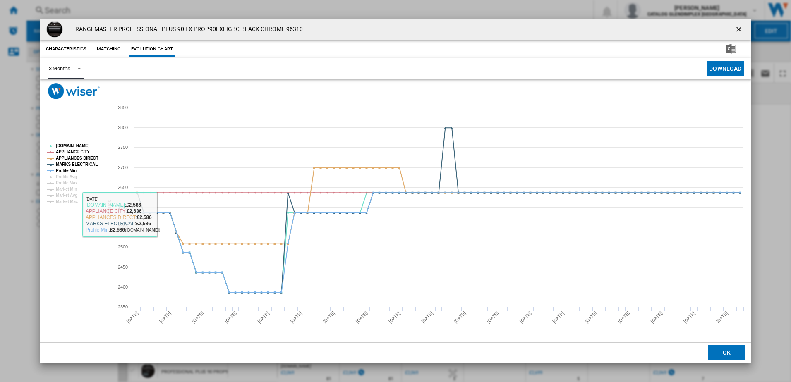
click at [62, 66] on div "3 Months" at bounding box center [60, 68] width 22 height 6
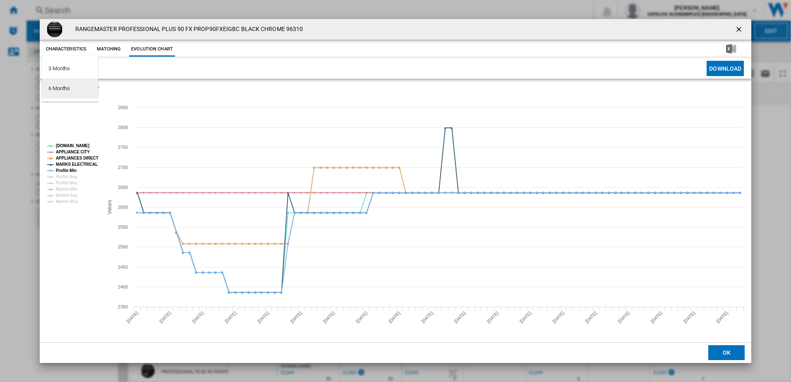
click at [70, 89] on div "6 Months" at bounding box center [59, 88] width 22 height 7
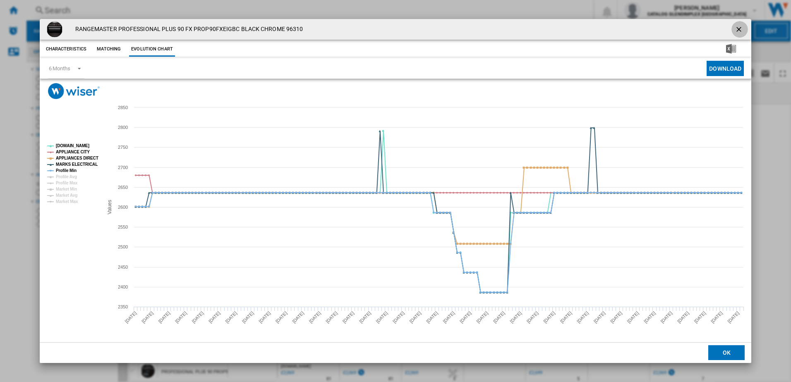
click at [738, 27] on ng-md-icon "getI18NText('BUTTONS.CLOSE_DIALOG')" at bounding box center [740, 30] width 10 height 10
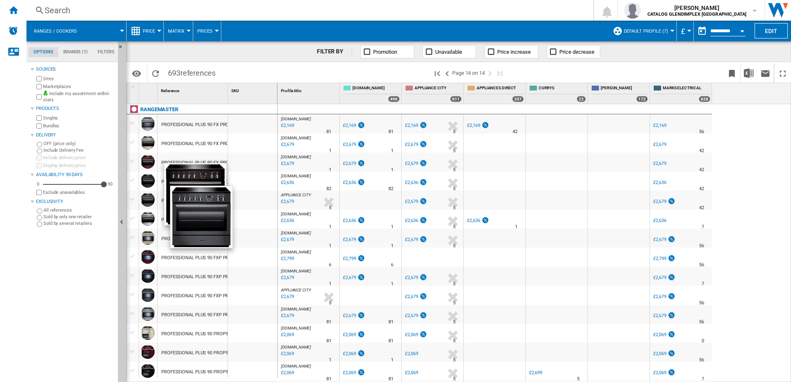
drag, startPoint x: 778, startPoint y: 359, endPoint x: 760, endPoint y: 355, distance: 19.0
click at [778, 359] on div "AO.COM : AO -1.0 % £2,169 % N/A 81 AO.COM : AO AO -1.0 % £2,169 %" at bounding box center [535, 243] width 514 height 278
click at [197, 205] on img at bounding box center [195, 194] width 62 height 62
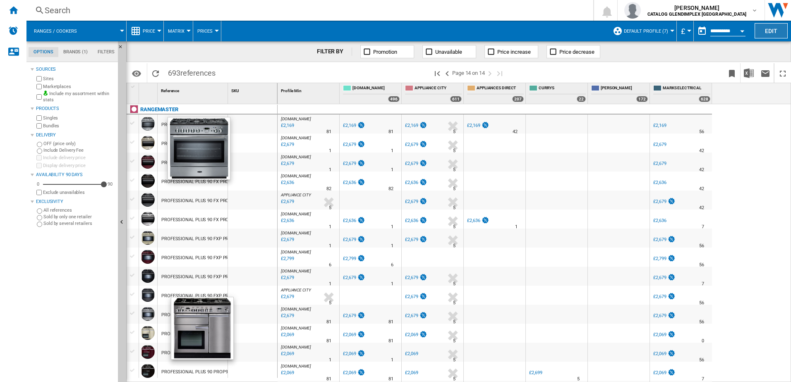
click at [769, 34] on button "Edit" at bounding box center [771, 30] width 33 height 15
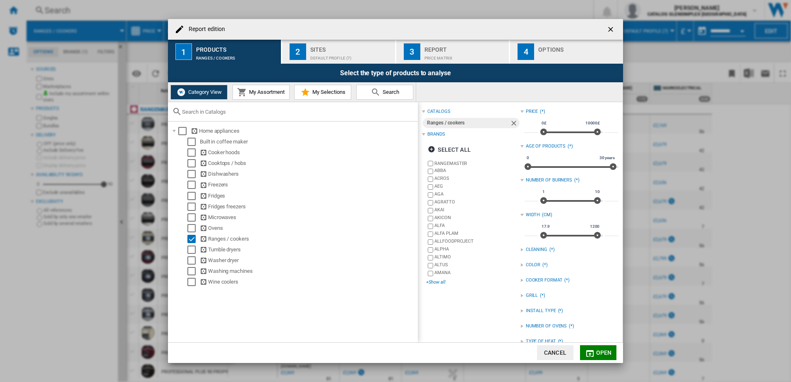
click at [439, 282] on div "+Show all" at bounding box center [473, 282] width 94 height 6
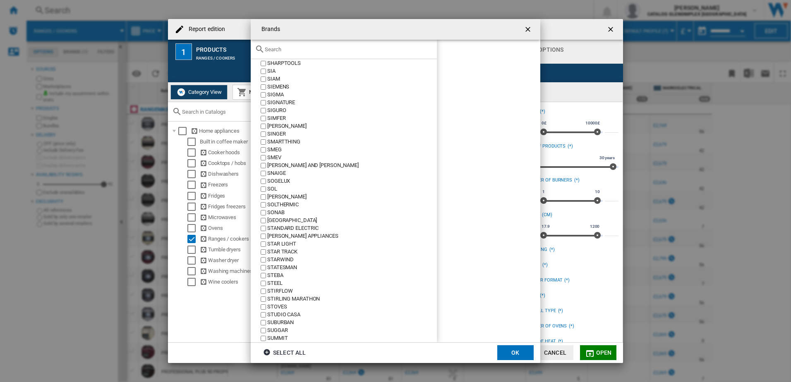
scroll to position [3898, 0]
click at [261, 146] on label "SMEG" at bounding box center [348, 150] width 178 height 8
click at [503, 353] on button "OK" at bounding box center [515, 352] width 36 height 15
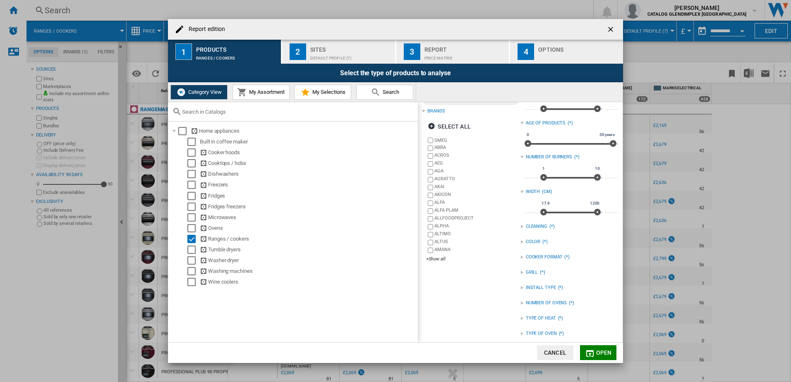
scroll to position [44, 0]
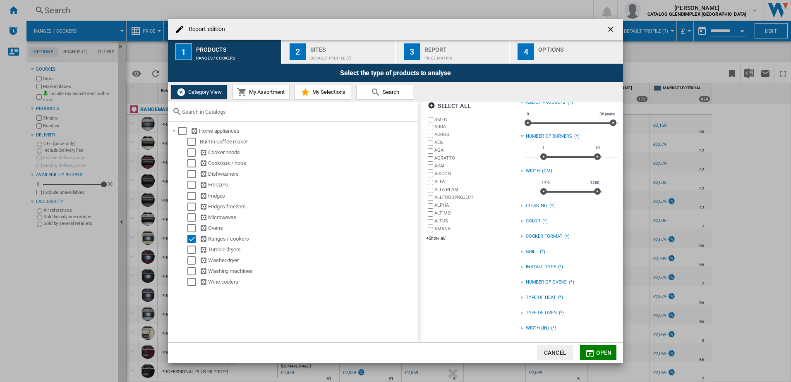
click at [535, 285] on div "NUMBER OF OVENS" at bounding box center [546, 282] width 41 height 7
click at [588, 355] on md-icon "Report edition ..." at bounding box center [590, 354] width 10 height 10
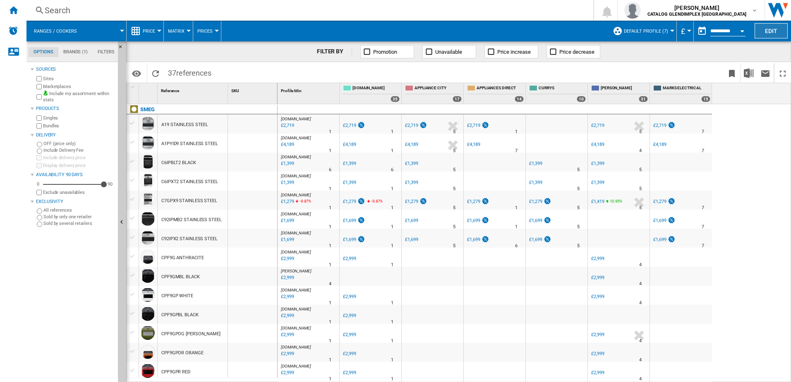
click at [770, 33] on button "Edit" at bounding box center [771, 30] width 33 height 15
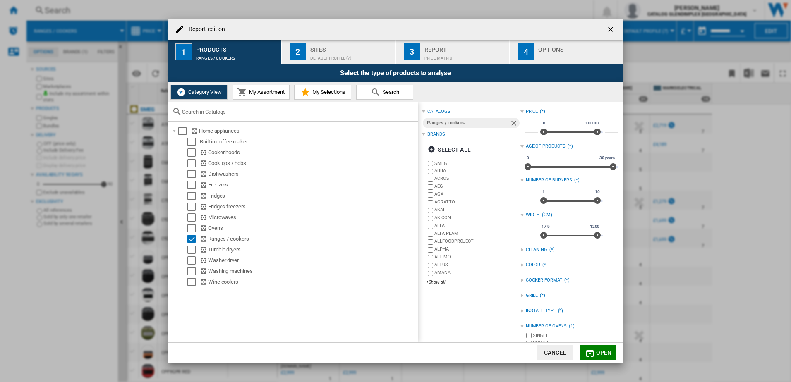
scroll to position [41, 0]
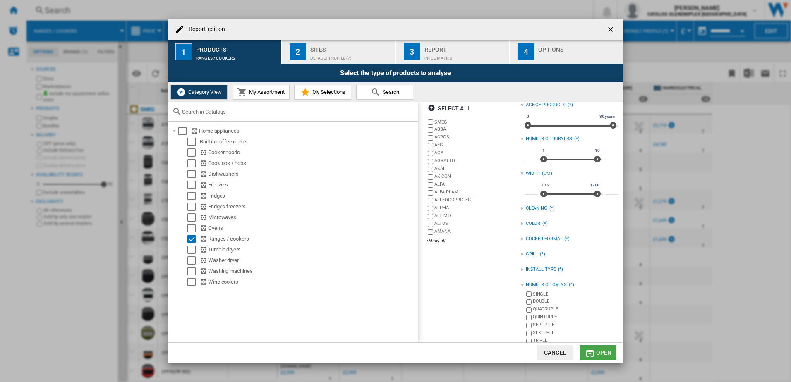
click at [600, 351] on span "Open" at bounding box center [604, 353] width 16 height 7
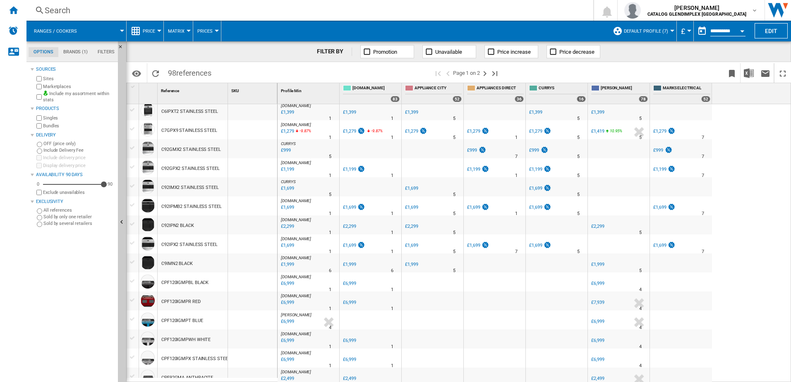
scroll to position [207, 0]
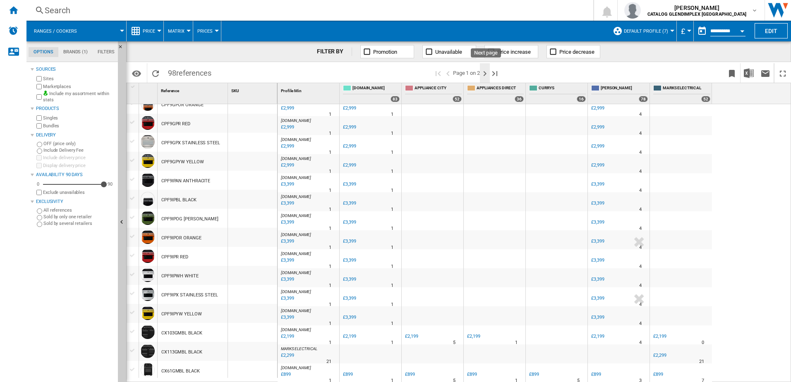
click at [485, 72] on ng-md-icon "Next page" at bounding box center [485, 74] width 10 height 10
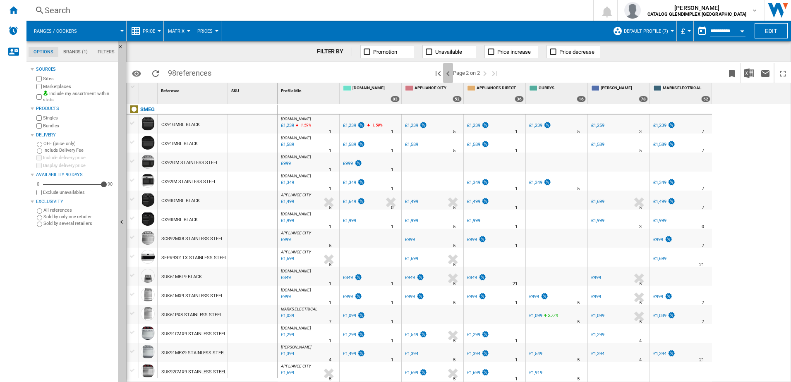
click at [447, 75] on ng-md-icon ">Previous page" at bounding box center [448, 74] width 10 height 10
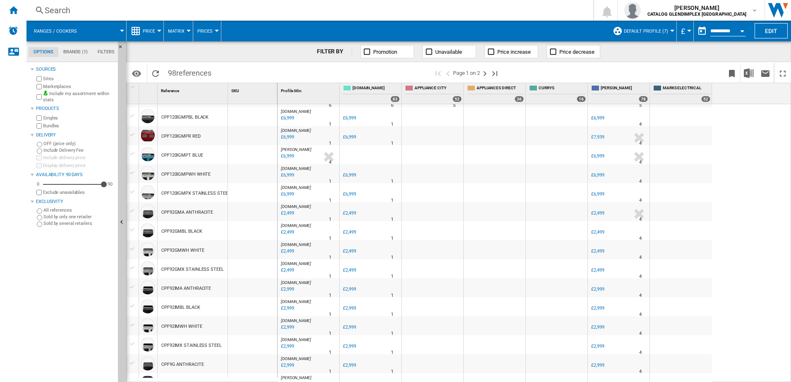
scroll to position [414, 0]
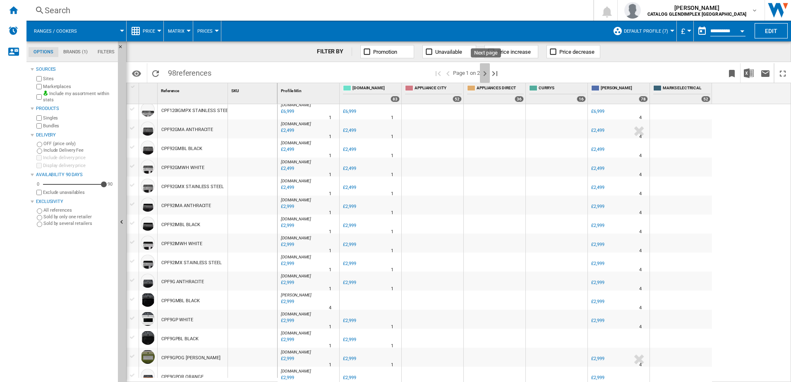
click at [489, 74] on ng-md-icon "Next page" at bounding box center [485, 74] width 10 height 10
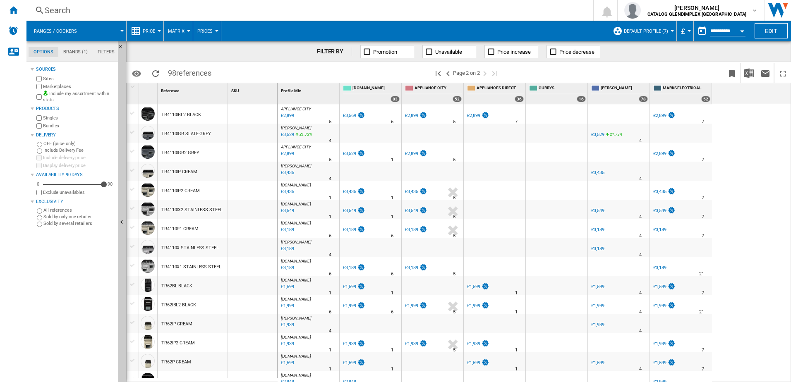
scroll to position [358, 0]
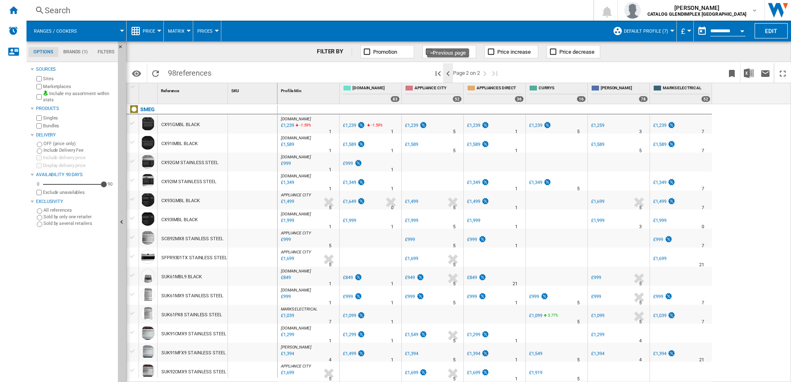
click at [446, 72] on ng-md-icon ">Previous page" at bounding box center [448, 74] width 10 height 10
